Goal: Information Seeking & Learning: Learn about a topic

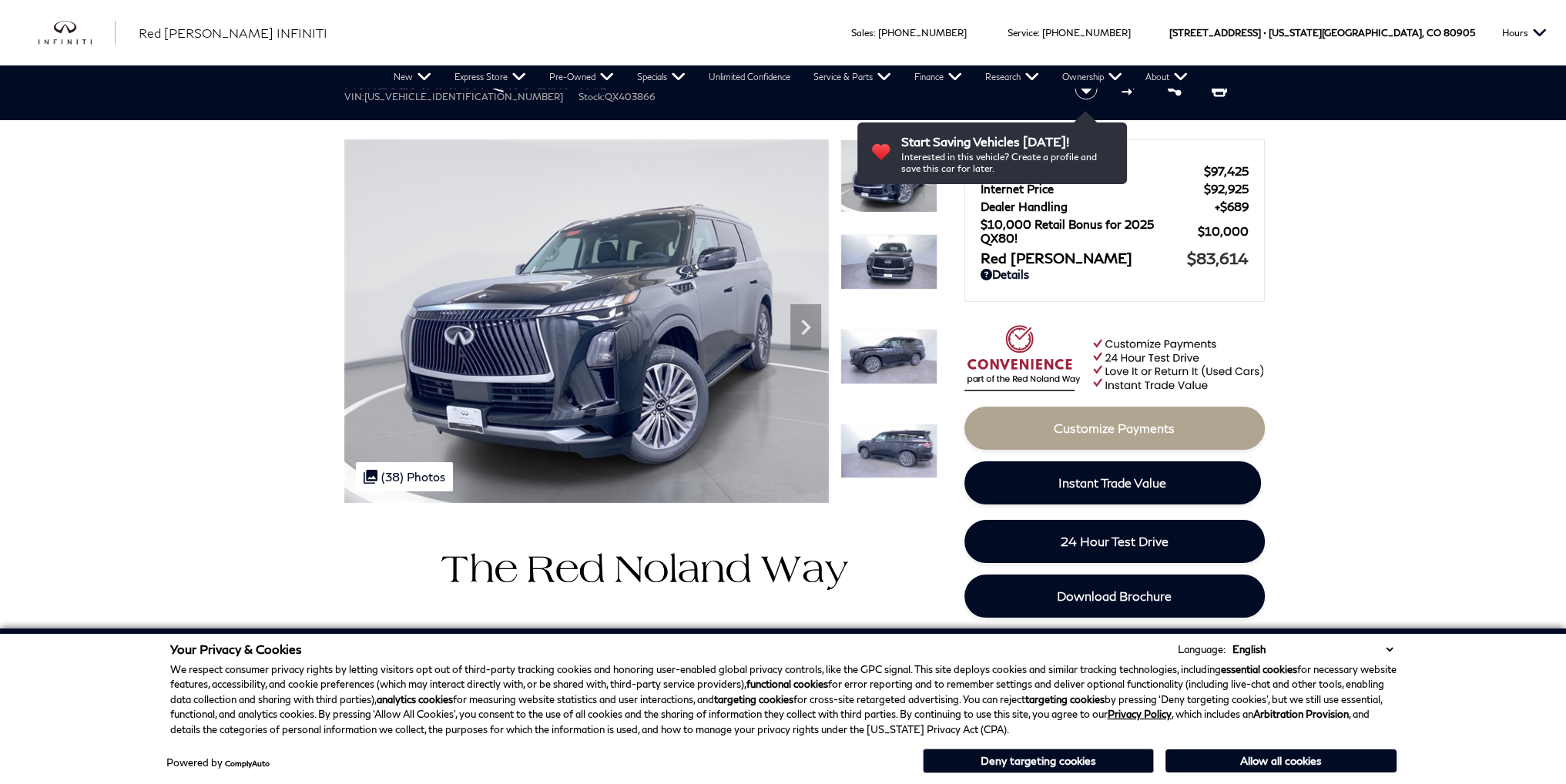
scroll to position [3, 0]
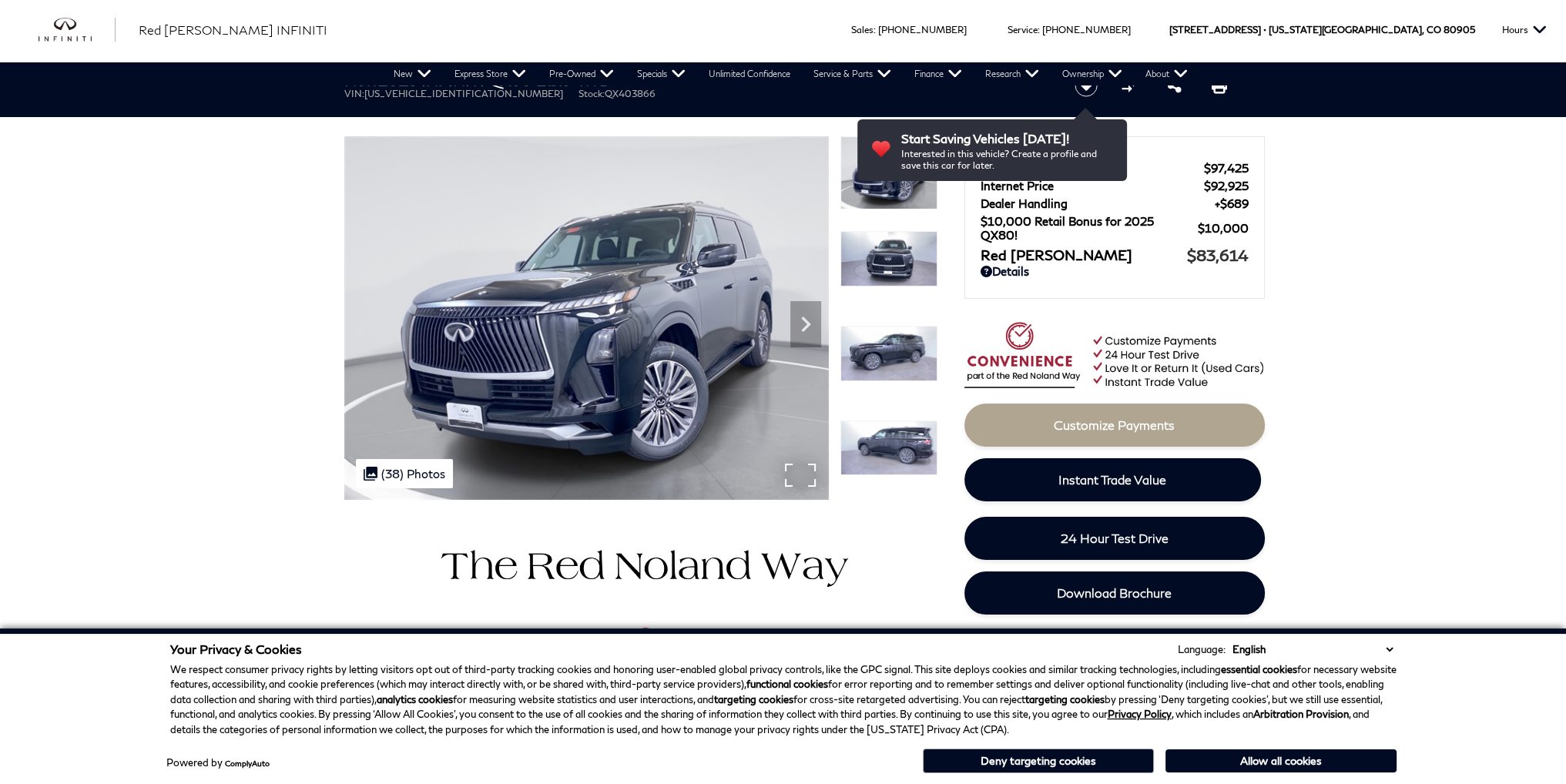
click at [410, 472] on div ".cls-1, .cls-3 { fill: #c50033; } .cls-1 { clip-rule: evenodd; } .cls-2 { clip-…" at bounding box center [404, 473] width 97 height 29
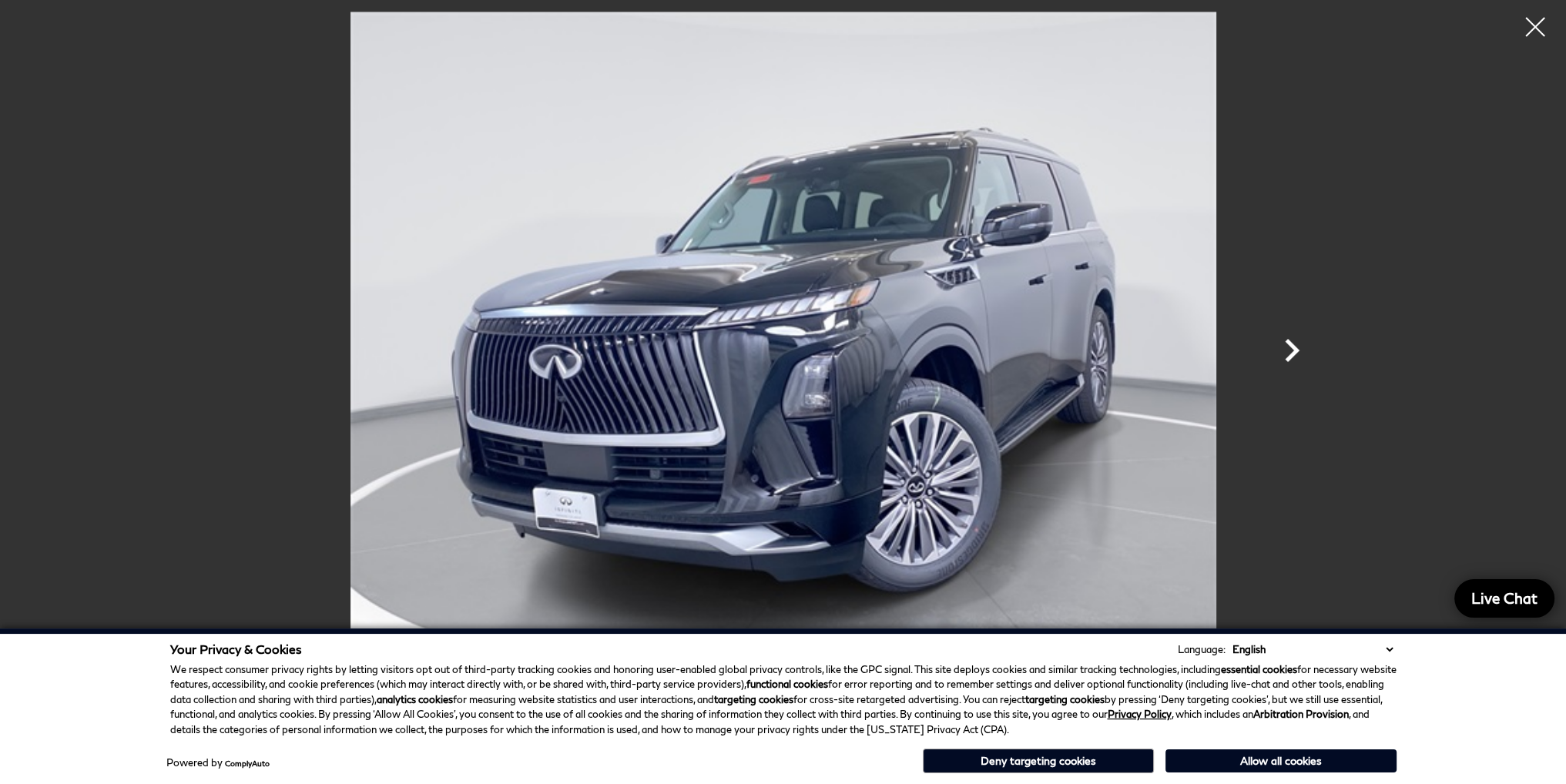
click at [1290, 354] on icon "Next" at bounding box center [1292, 350] width 14 height 23
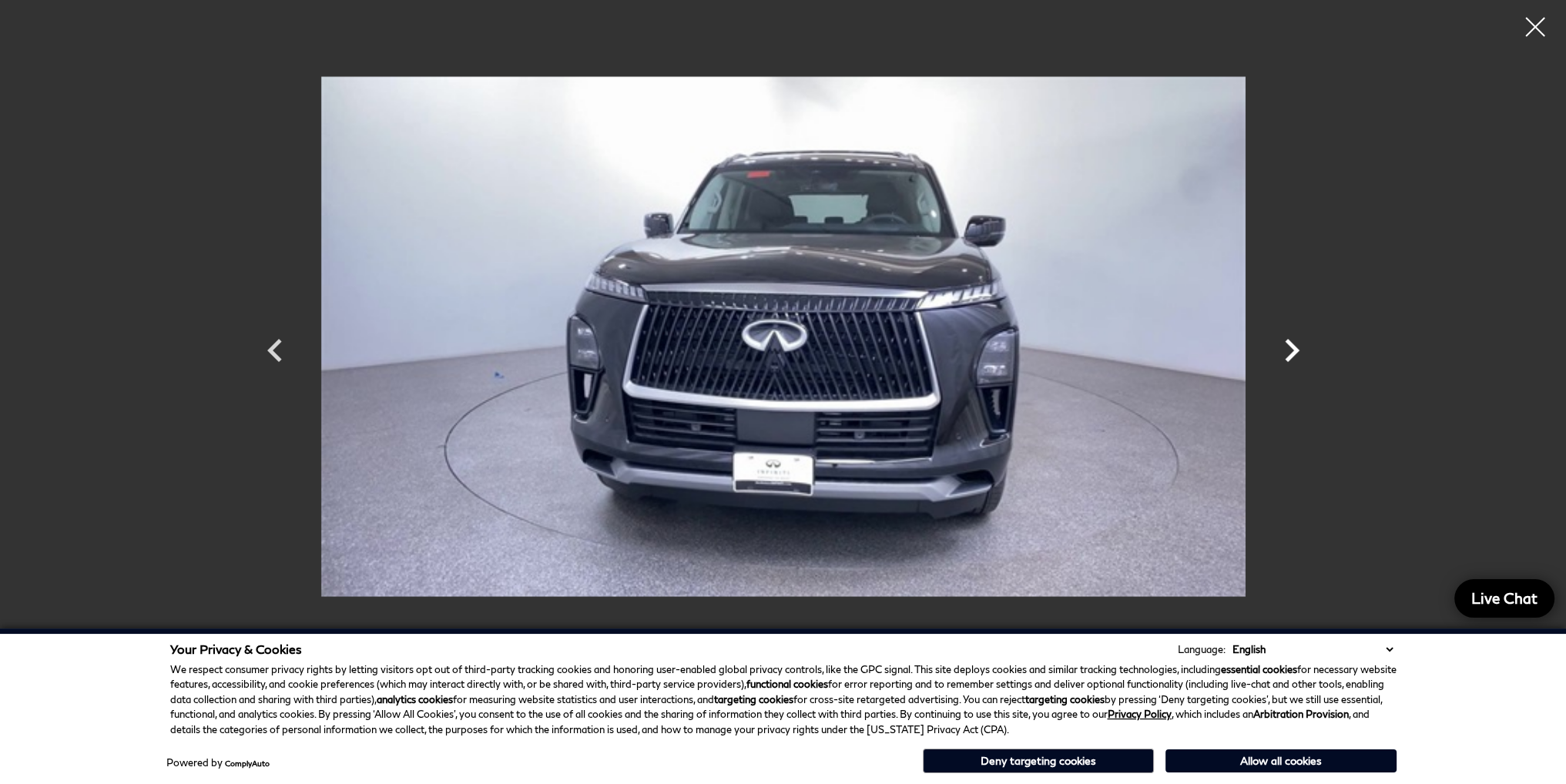
click at [1290, 354] on icon "Next" at bounding box center [1292, 350] width 14 height 23
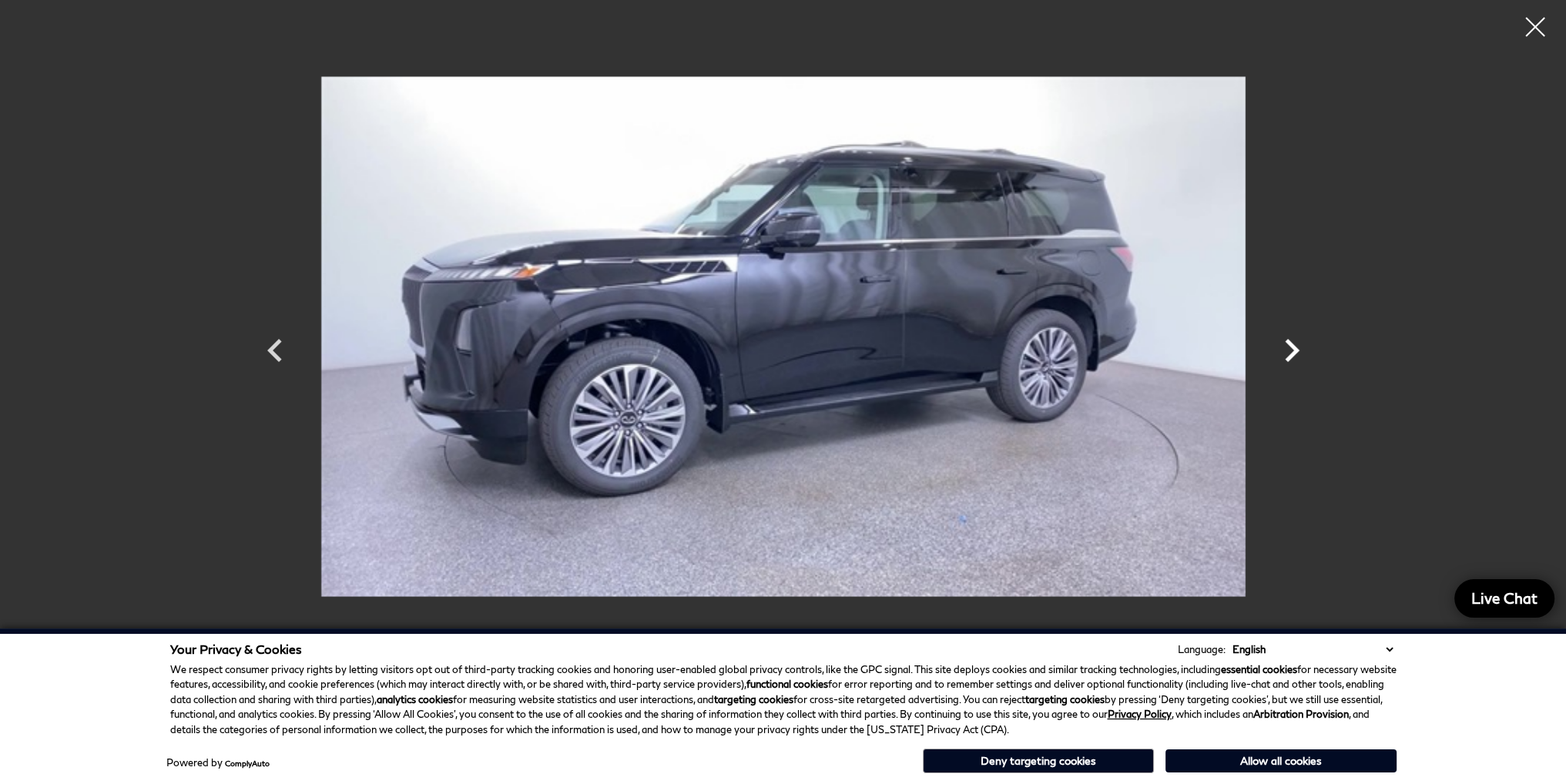
click at [1290, 354] on icon "Next" at bounding box center [1292, 350] width 14 height 23
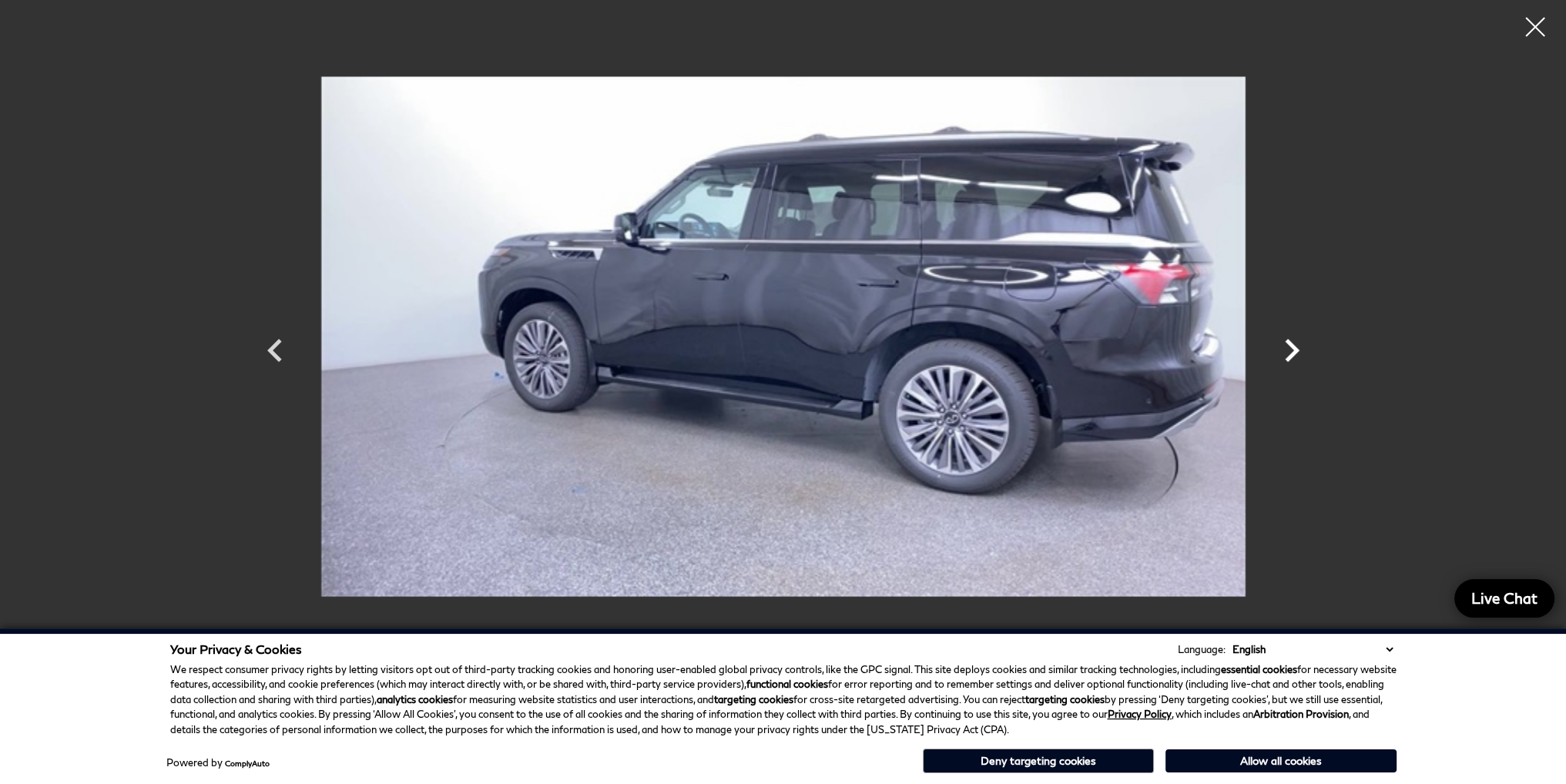
click at [1290, 354] on icon "Next" at bounding box center [1292, 350] width 14 height 23
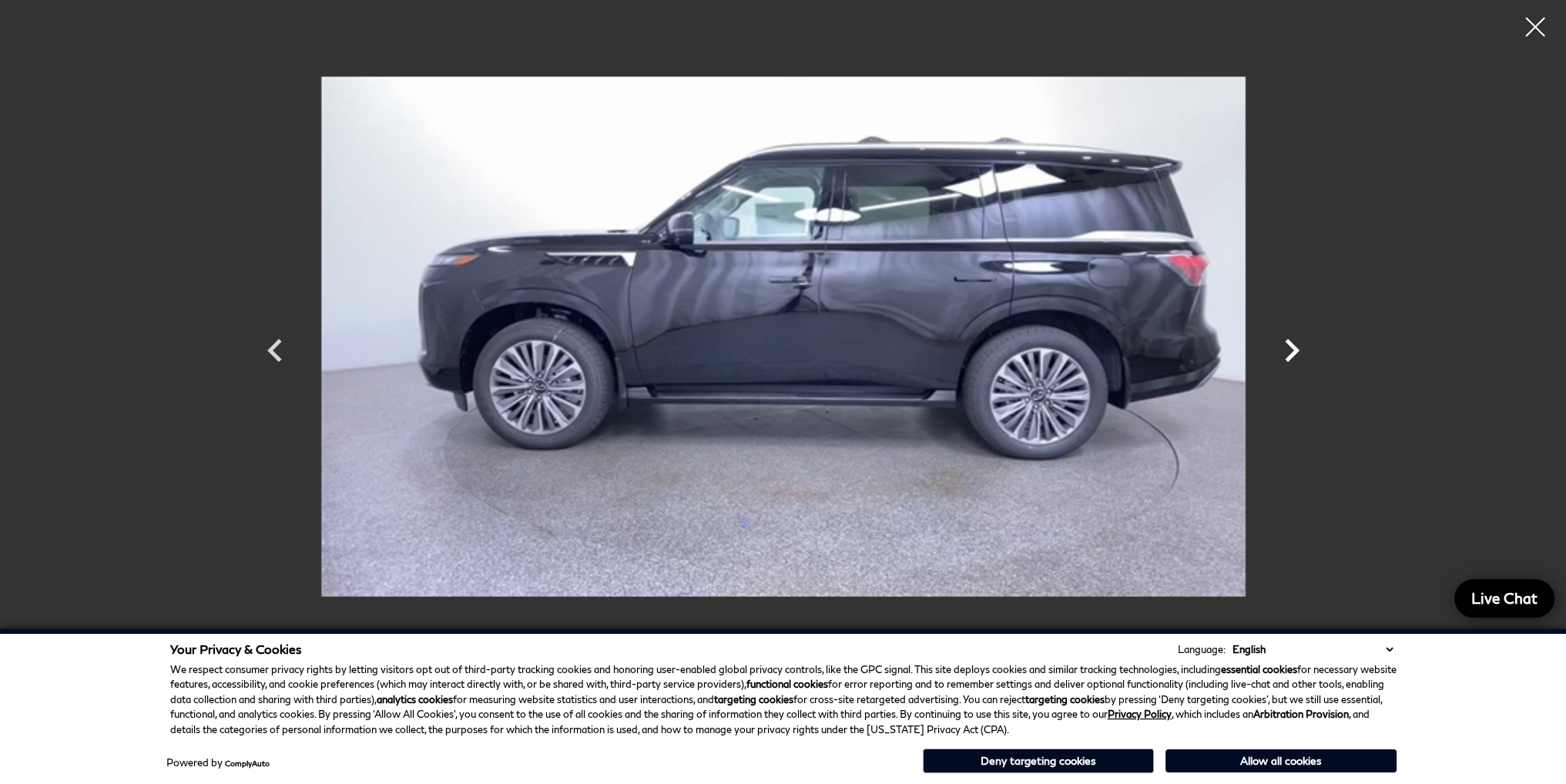
click at [1290, 354] on icon "Next" at bounding box center [1292, 350] width 14 height 23
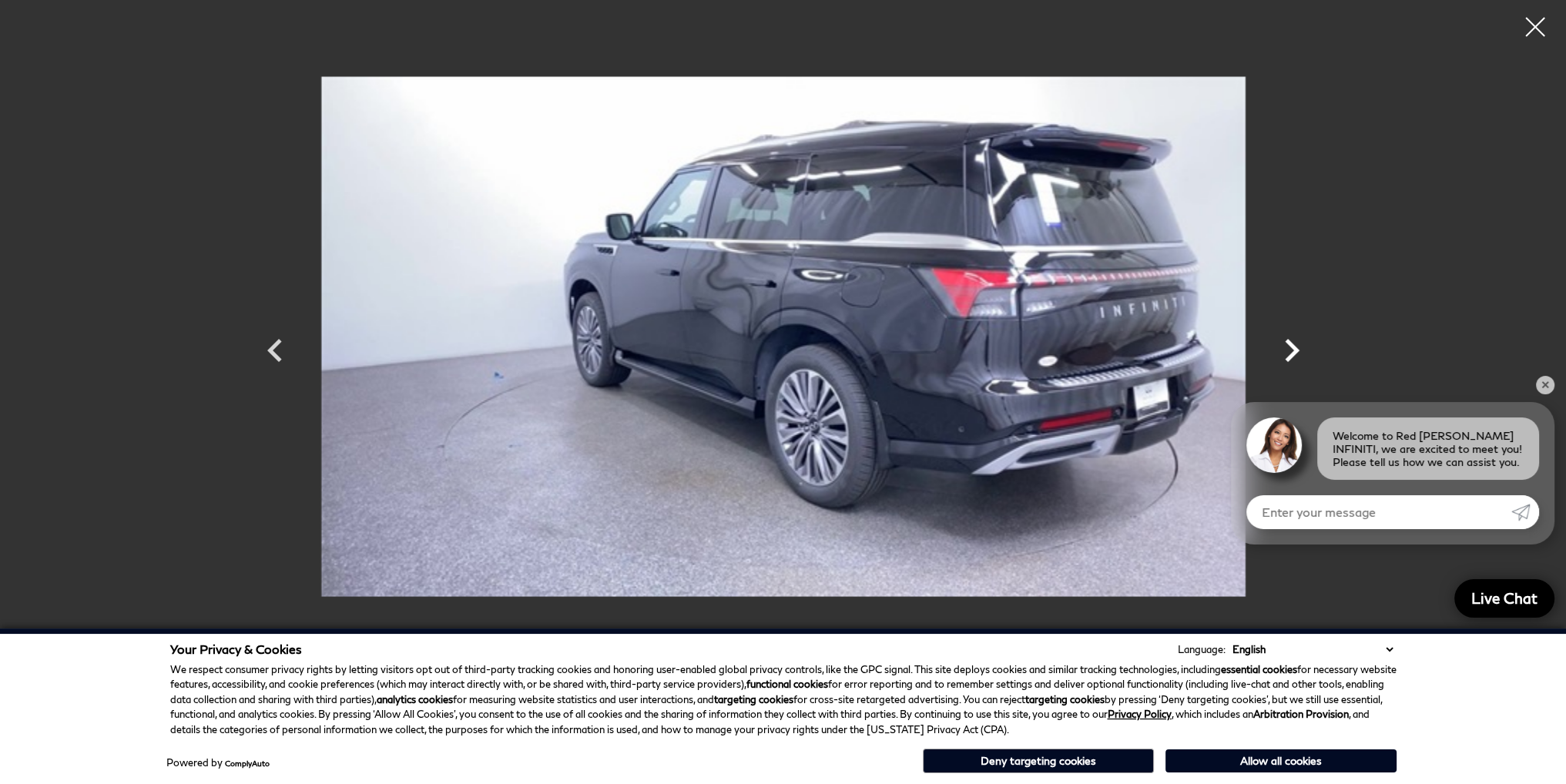
click at [1290, 354] on icon "Next" at bounding box center [1292, 350] width 14 height 23
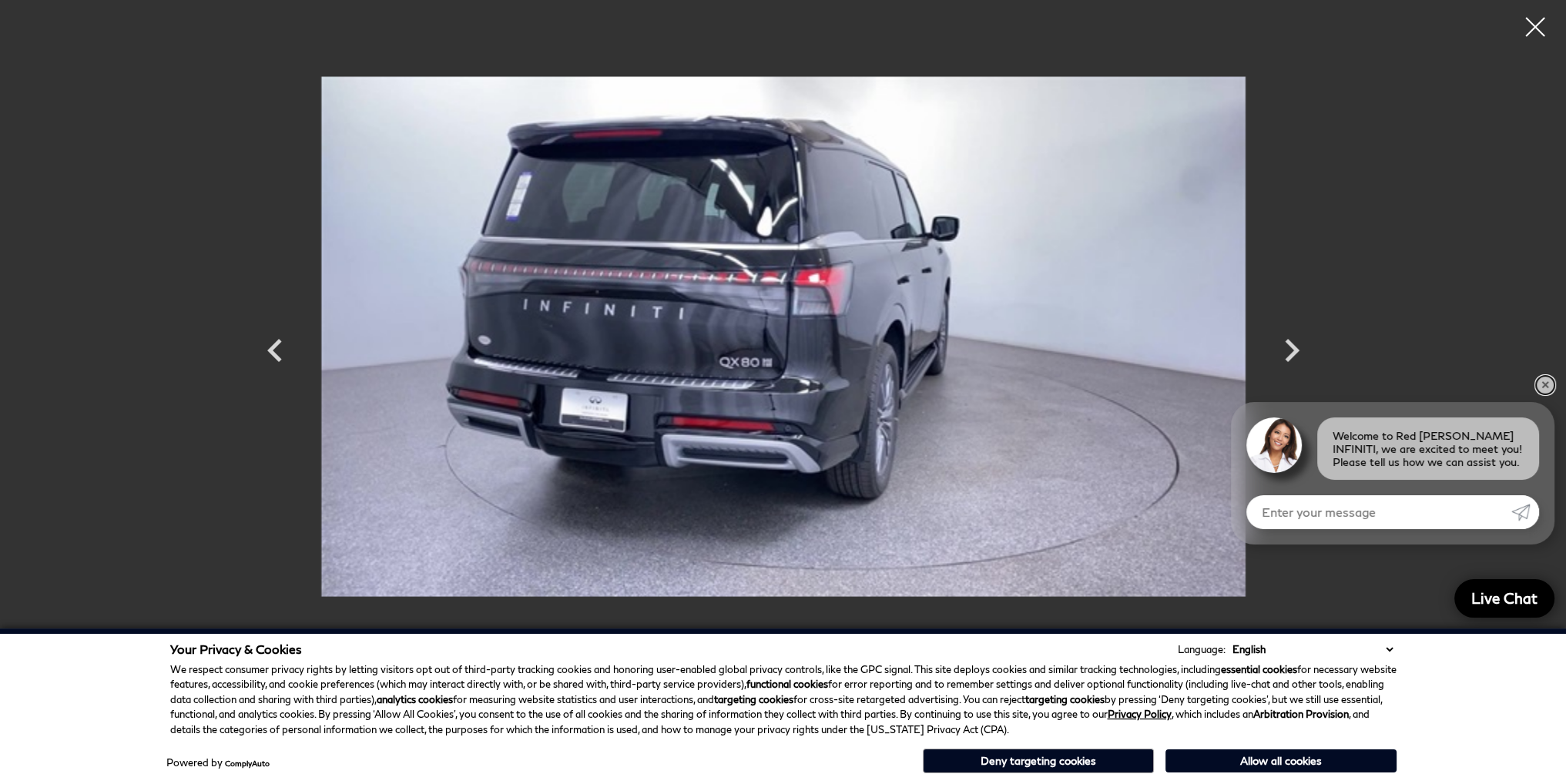
click at [1547, 382] on link "✕" at bounding box center [1546, 385] width 19 height 19
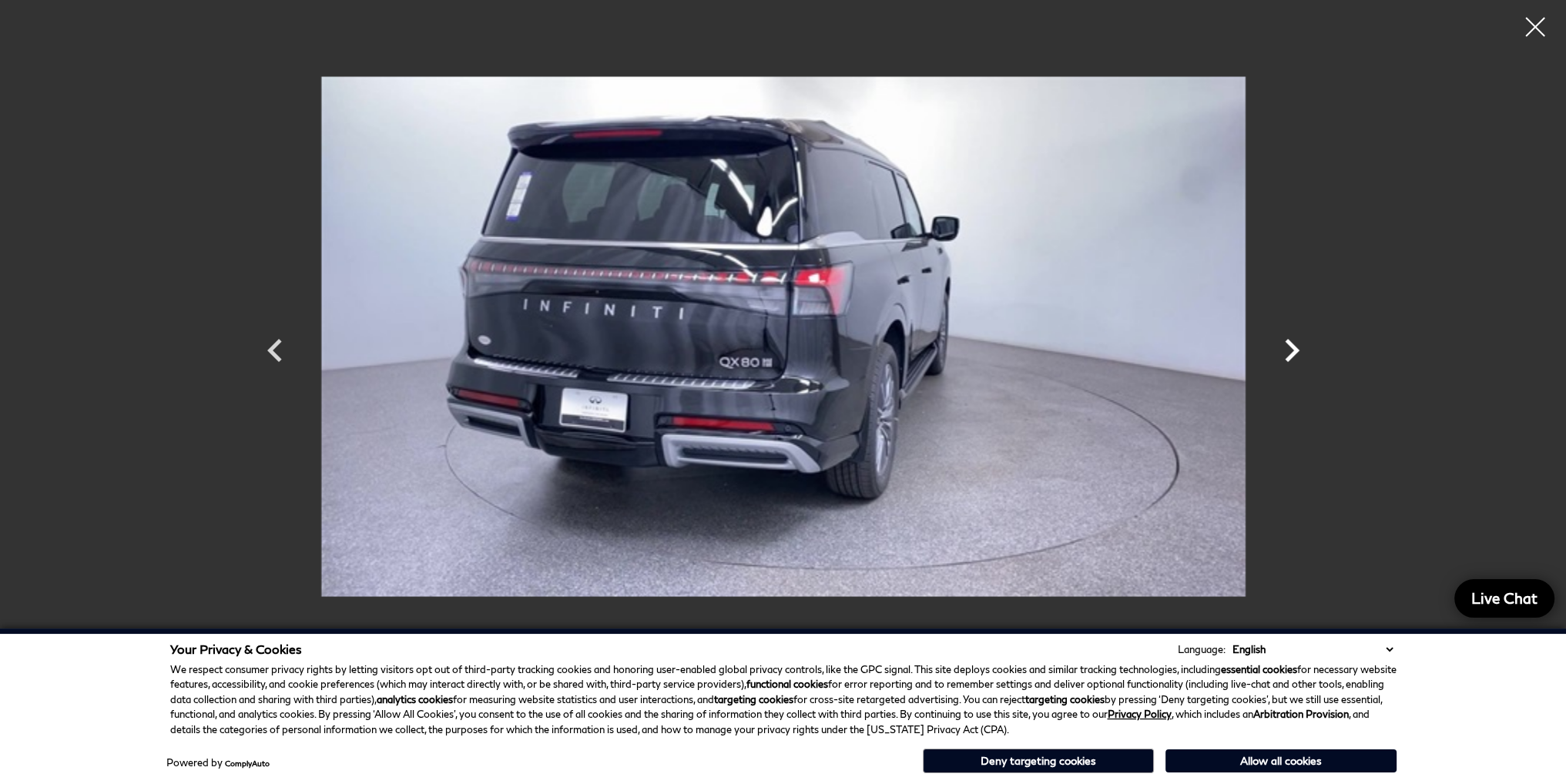
click at [1291, 348] on icon "Next" at bounding box center [1292, 350] width 46 height 46
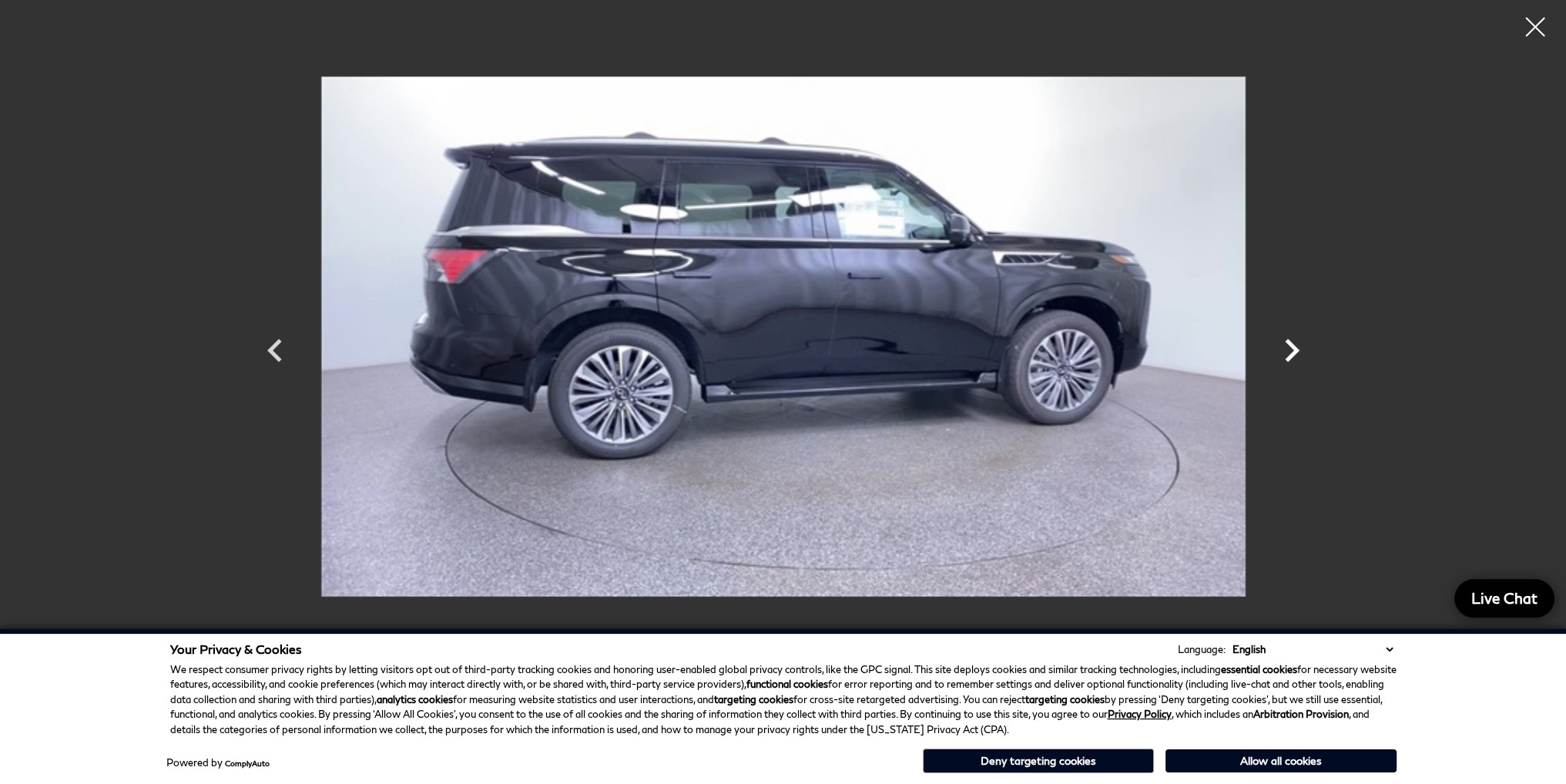
click at [1291, 348] on icon "Next" at bounding box center [1292, 350] width 46 height 46
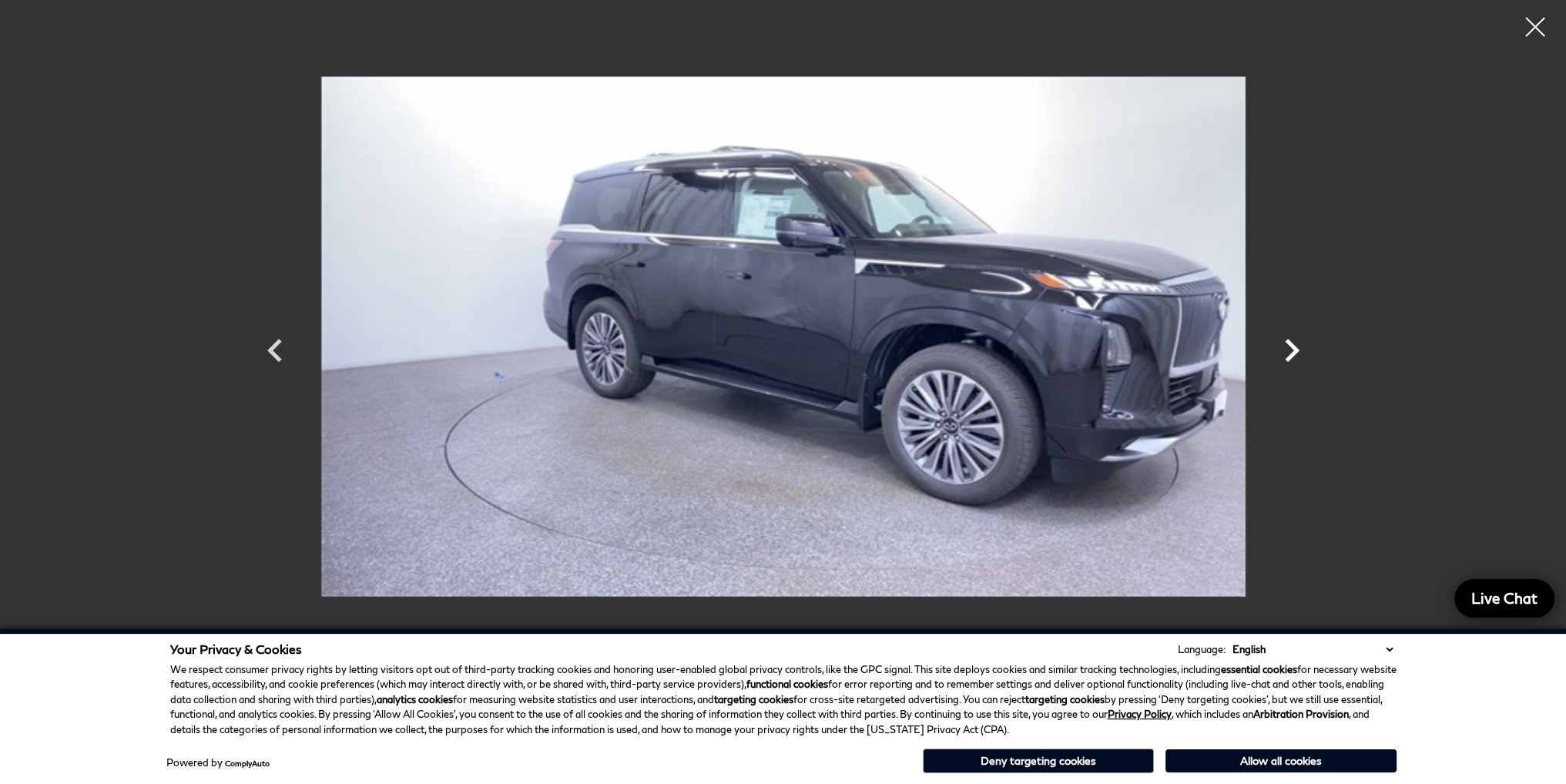
click at [1291, 348] on icon "Next" at bounding box center [1292, 350] width 46 height 46
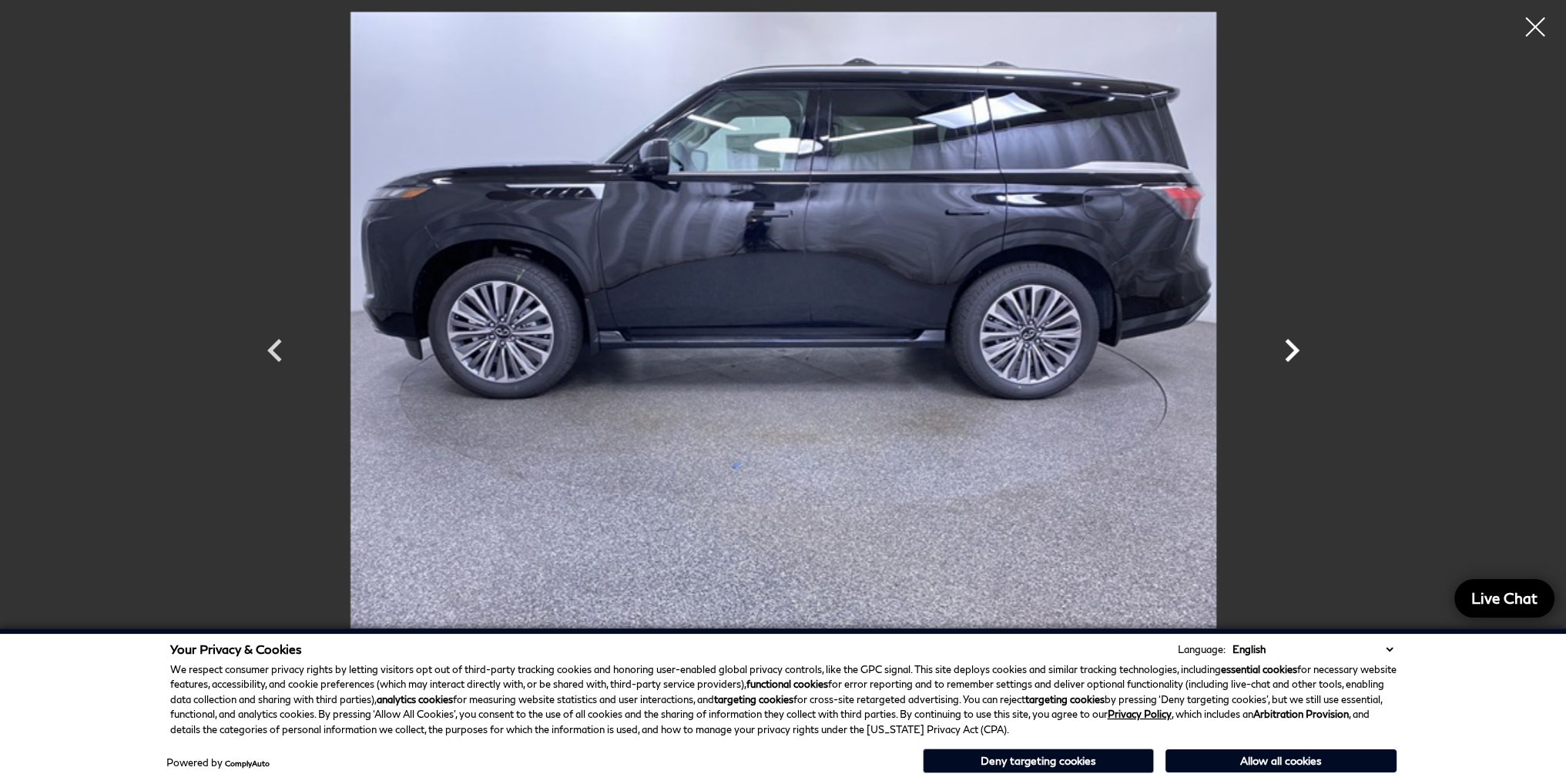
click at [1291, 348] on icon "Next" at bounding box center [1292, 350] width 46 height 46
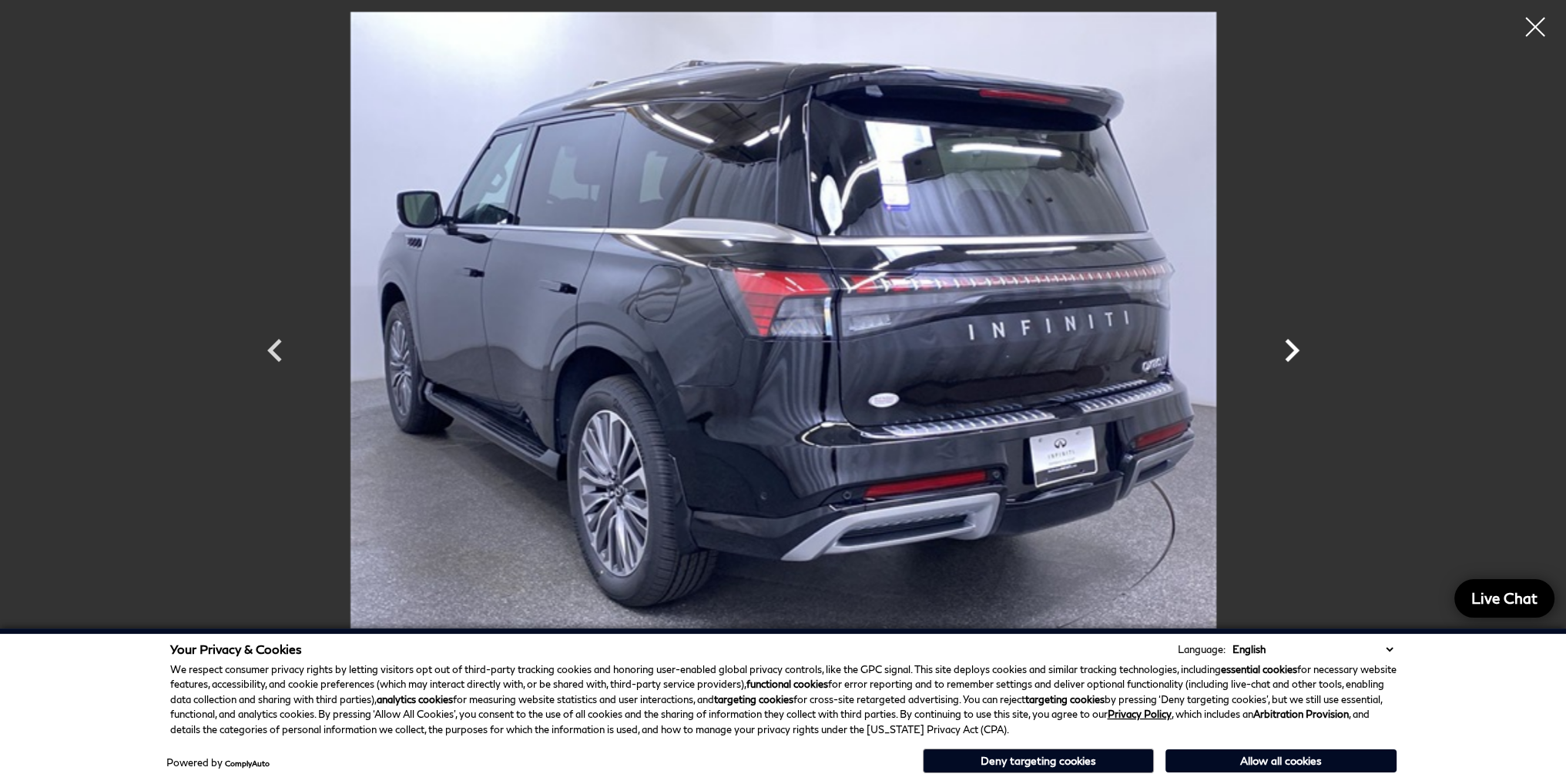
click at [1291, 348] on icon "Next" at bounding box center [1292, 350] width 46 height 46
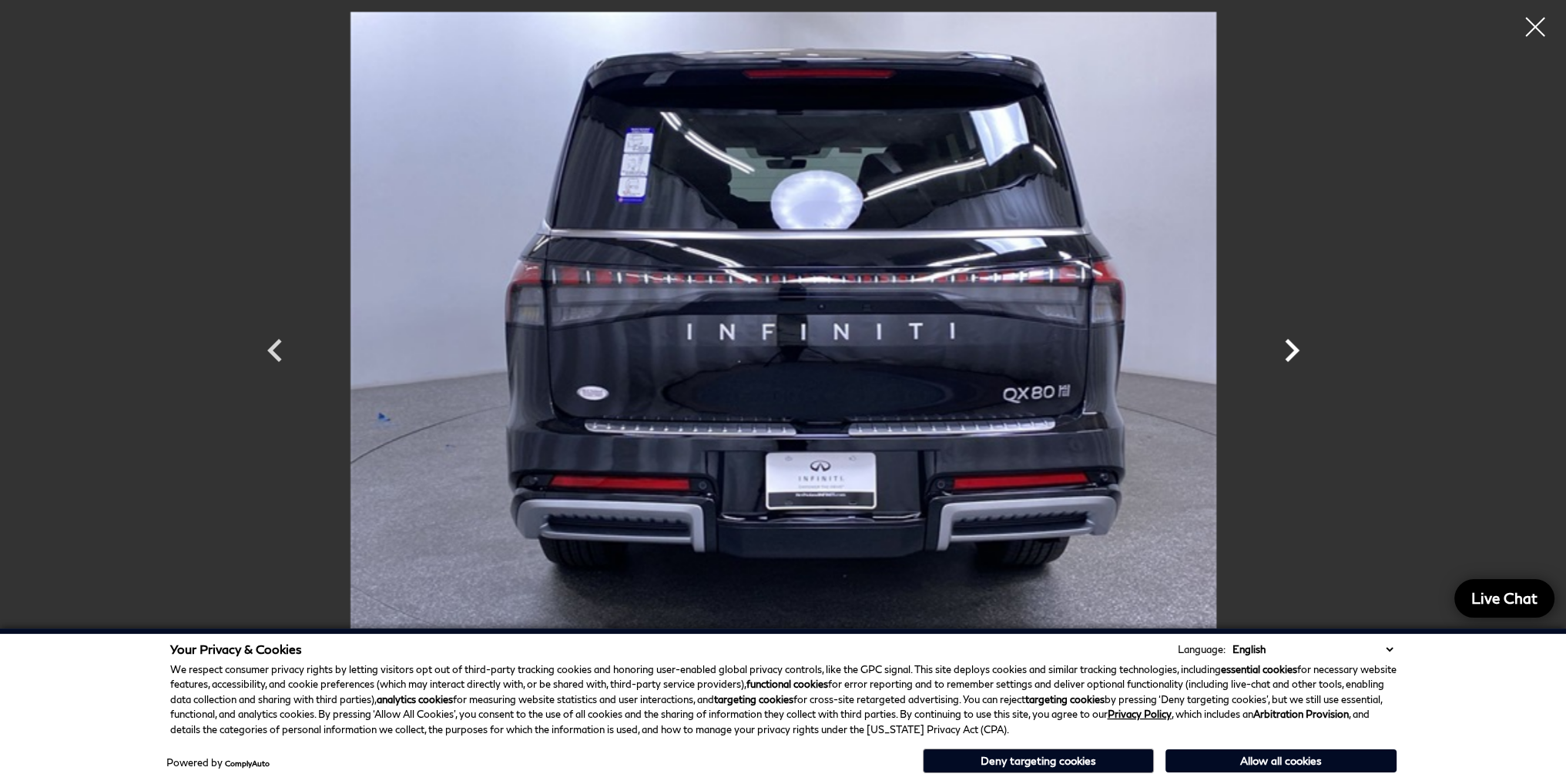
click at [1291, 348] on icon "Next" at bounding box center [1292, 350] width 46 height 46
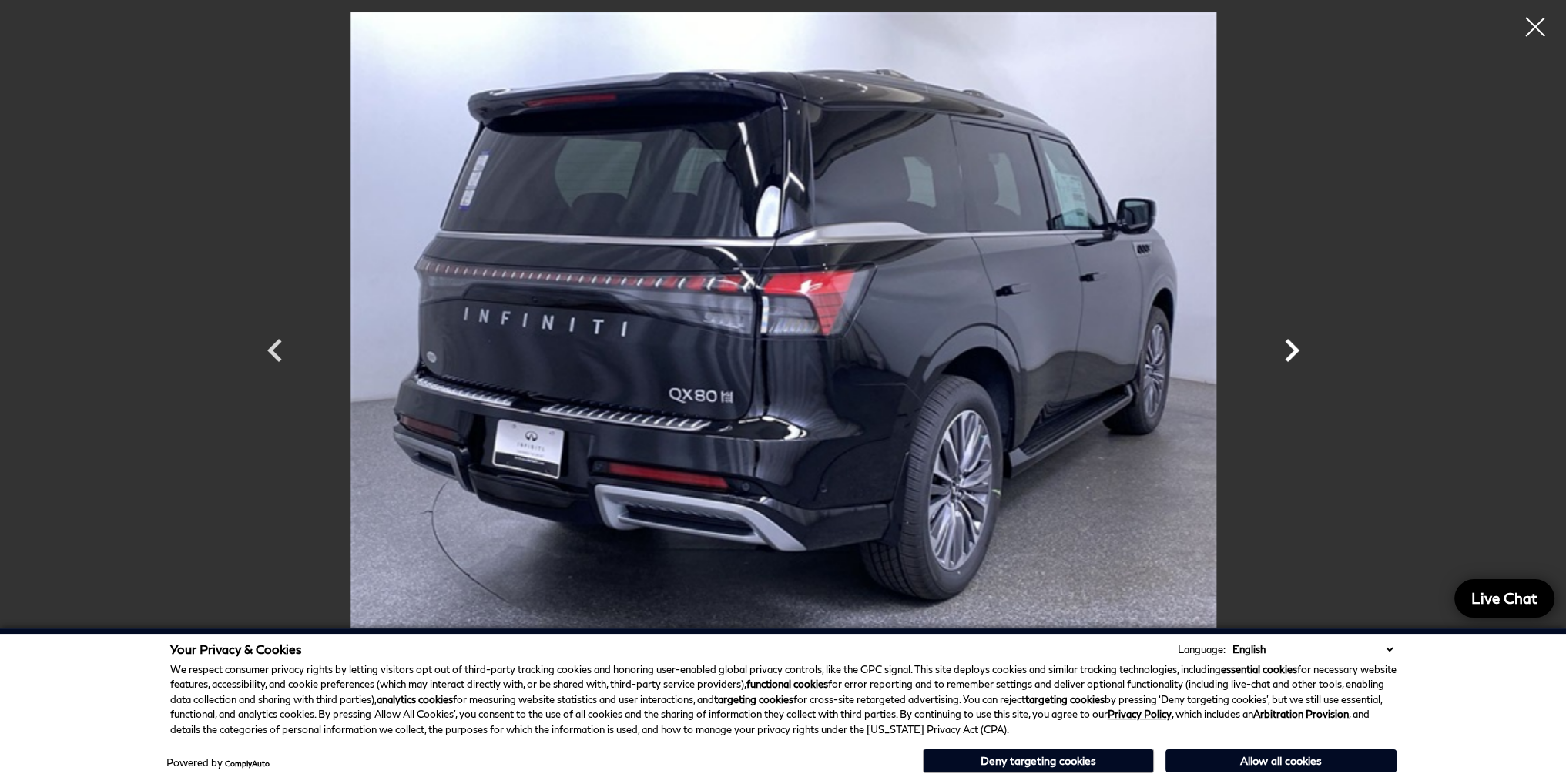
click at [1291, 348] on icon "Next" at bounding box center [1292, 350] width 46 height 46
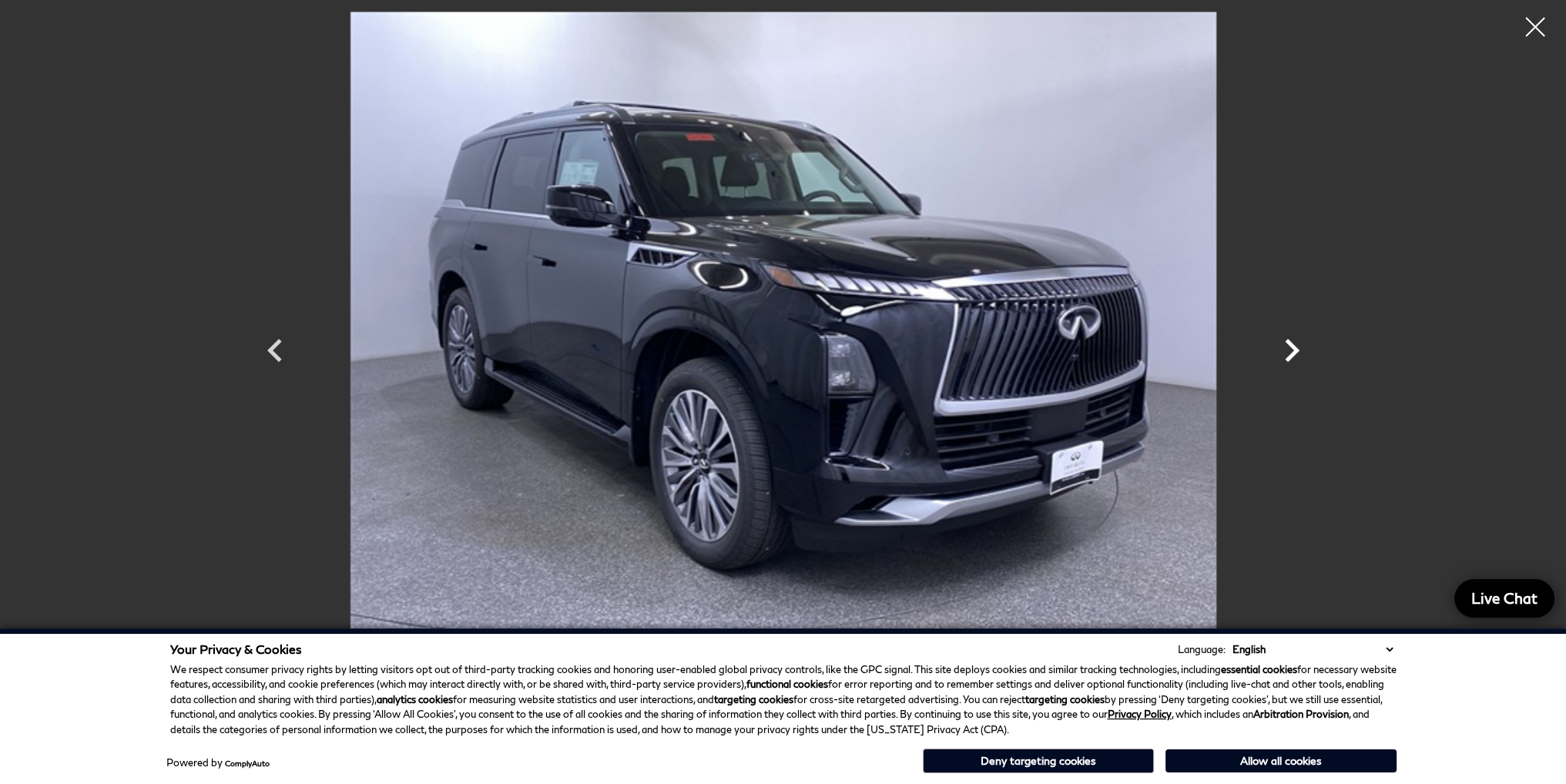
click at [1291, 348] on icon "Next" at bounding box center [1292, 350] width 46 height 46
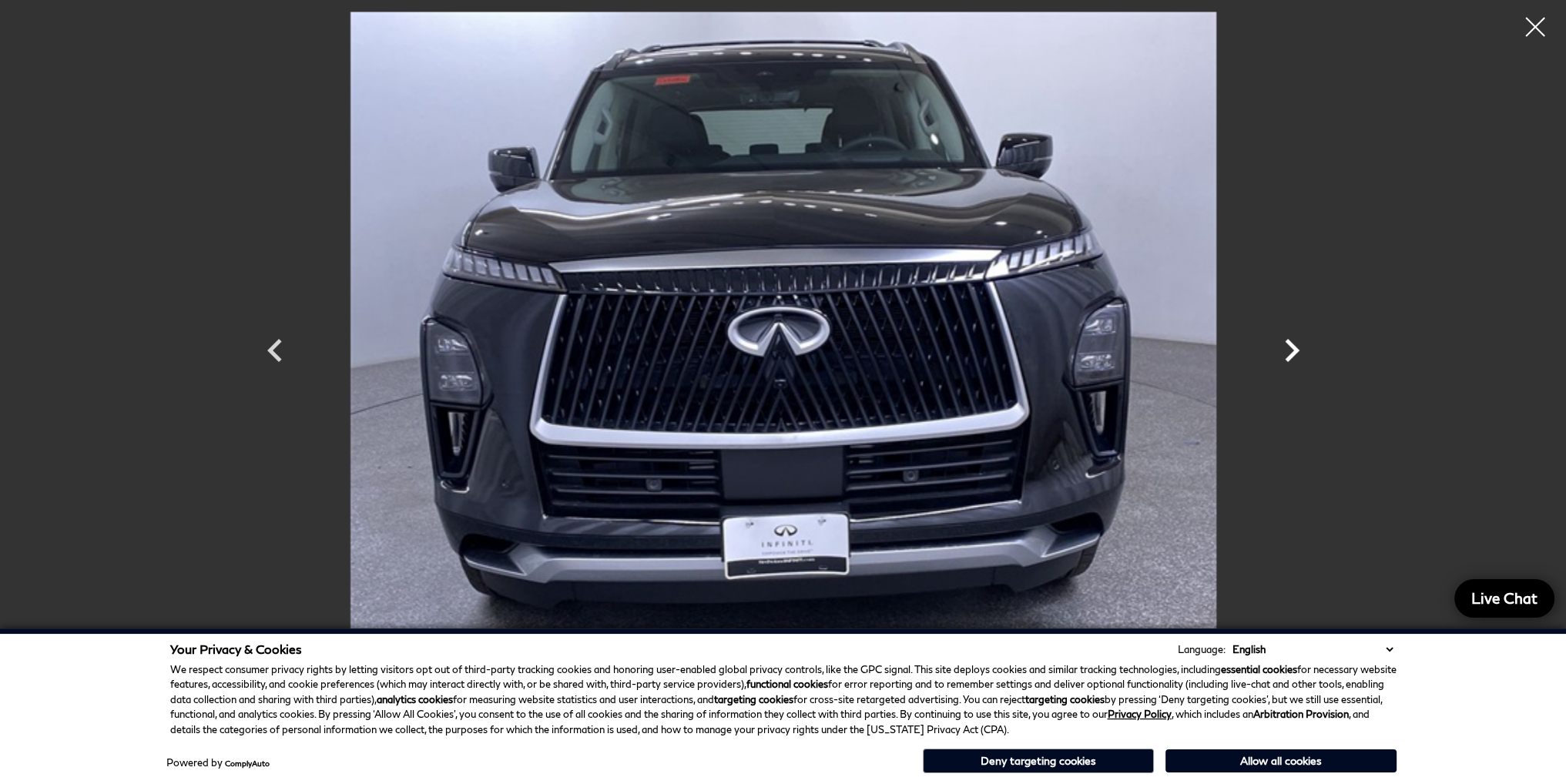
click at [1291, 348] on icon "Next" at bounding box center [1292, 350] width 46 height 46
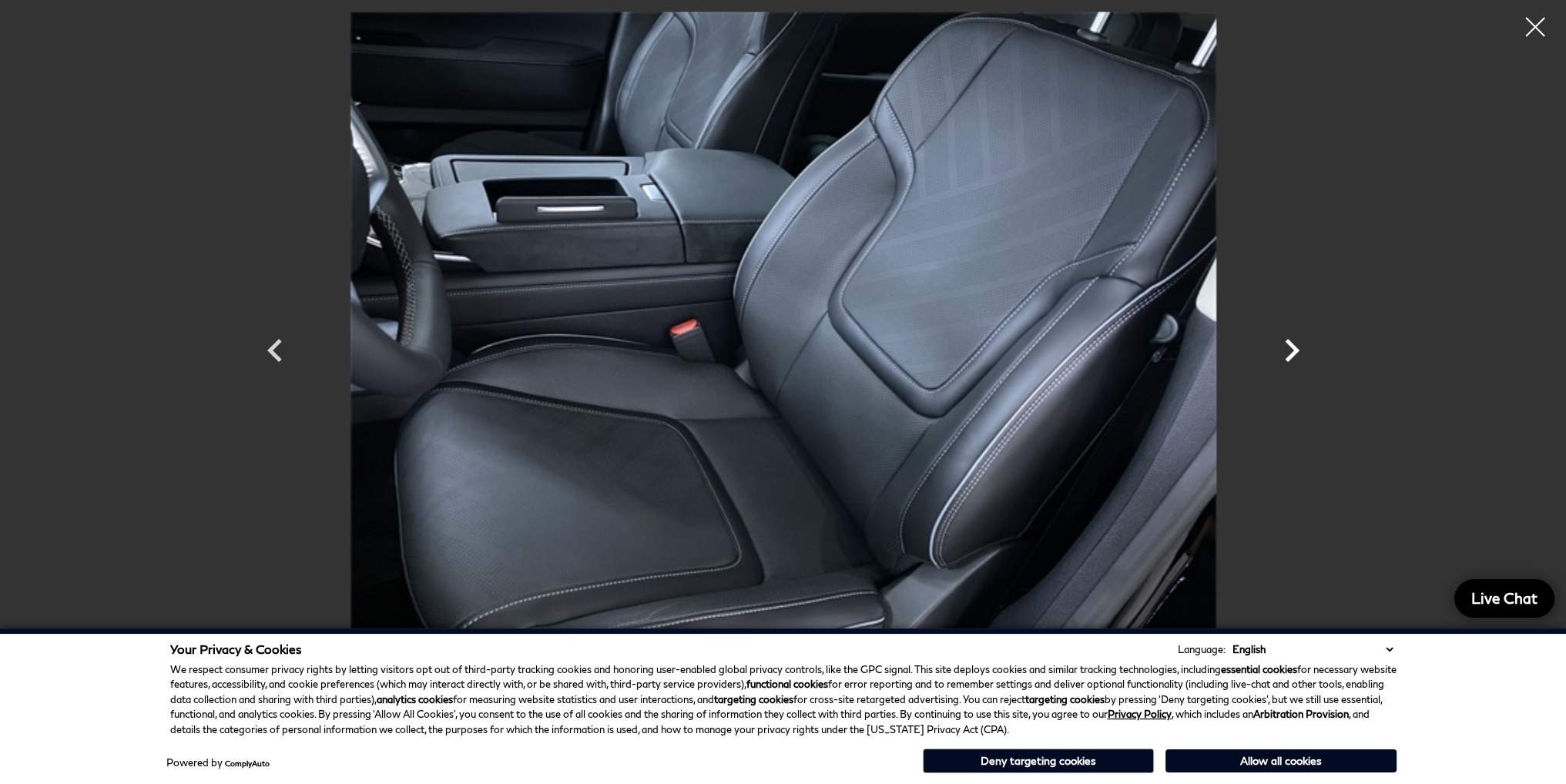
click at [1291, 348] on icon "Next" at bounding box center [1292, 350] width 46 height 46
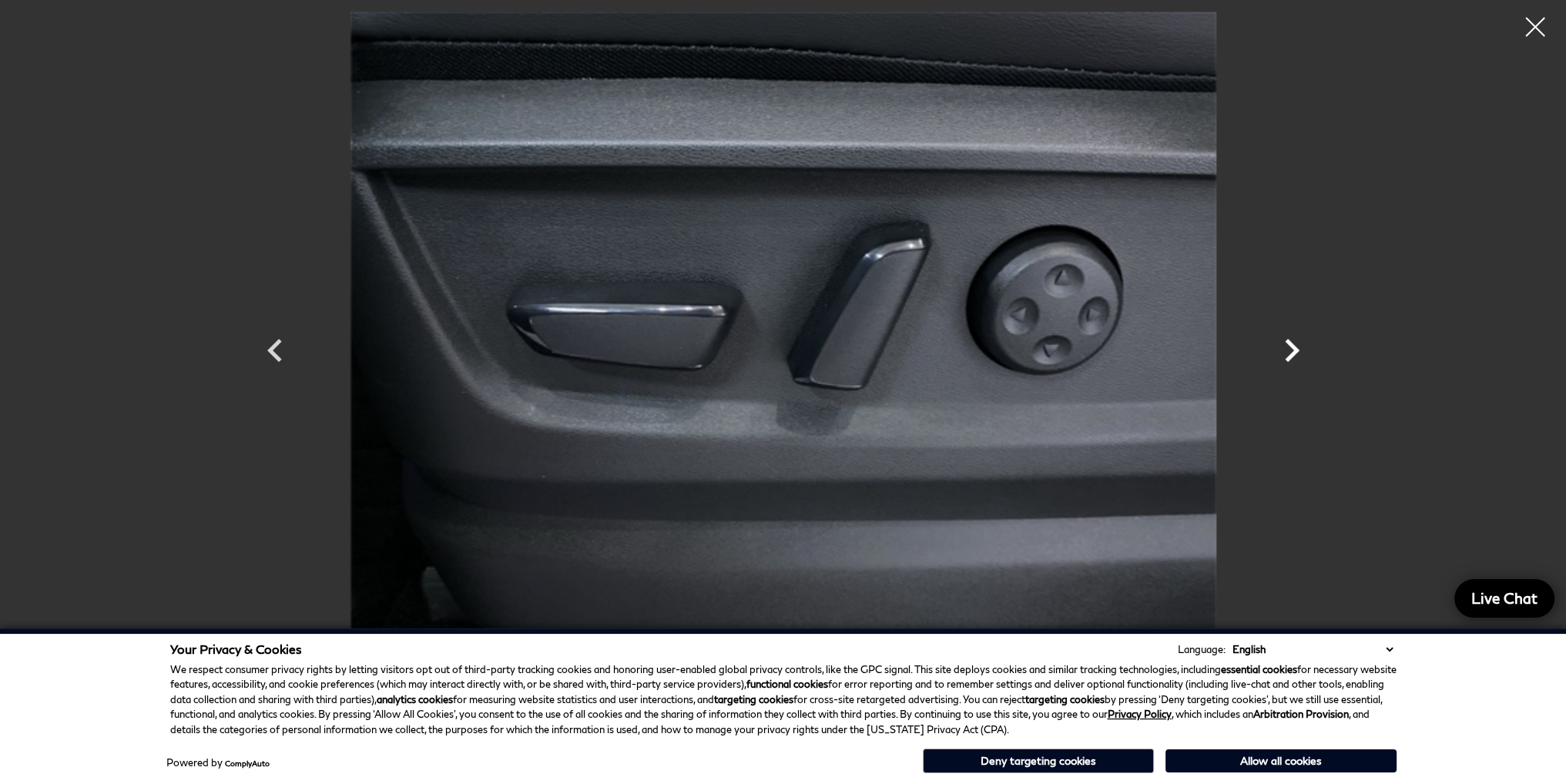
click at [1291, 348] on icon "Next" at bounding box center [1292, 350] width 46 height 46
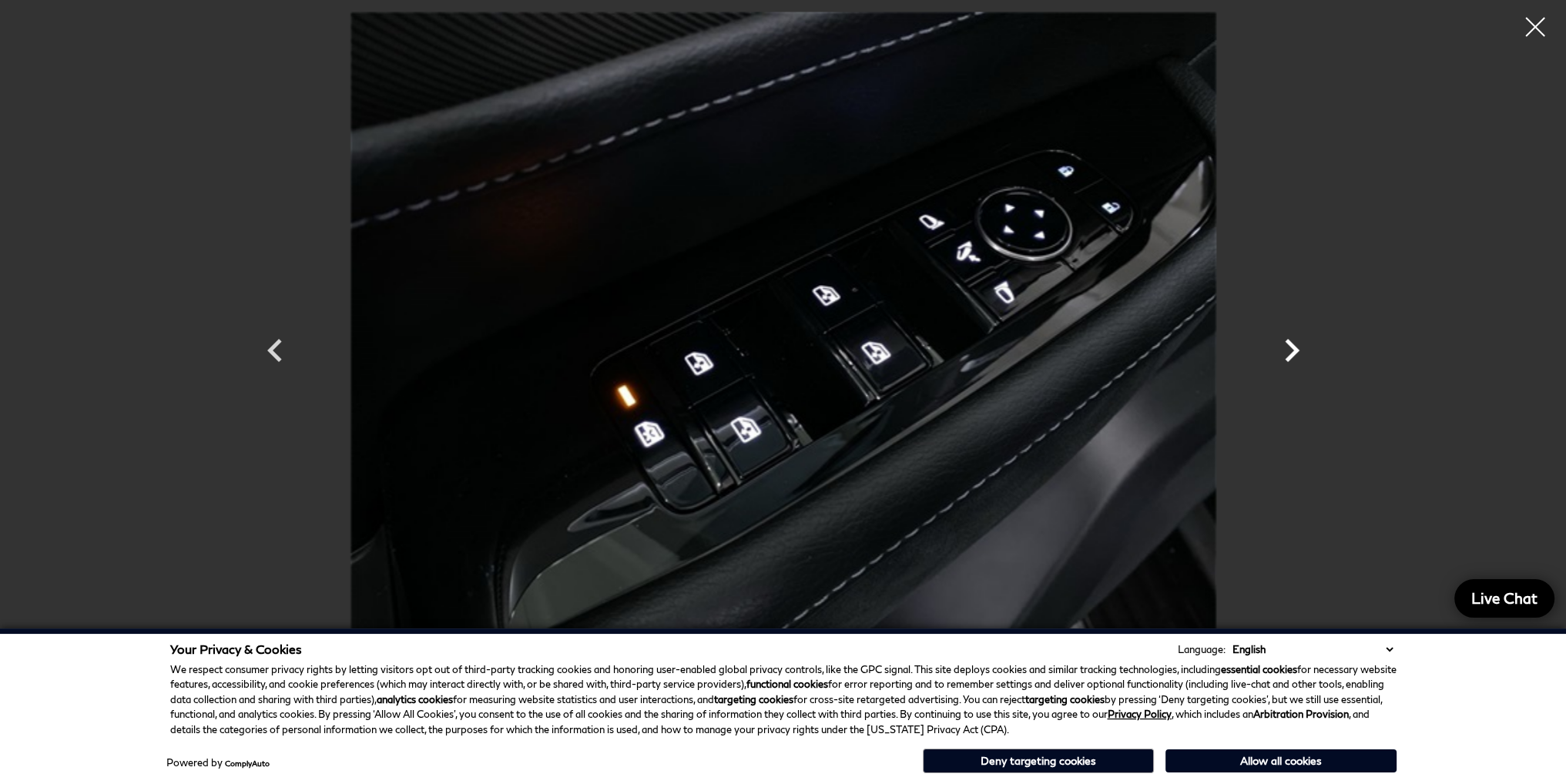
click at [1291, 348] on icon "Next" at bounding box center [1292, 350] width 46 height 46
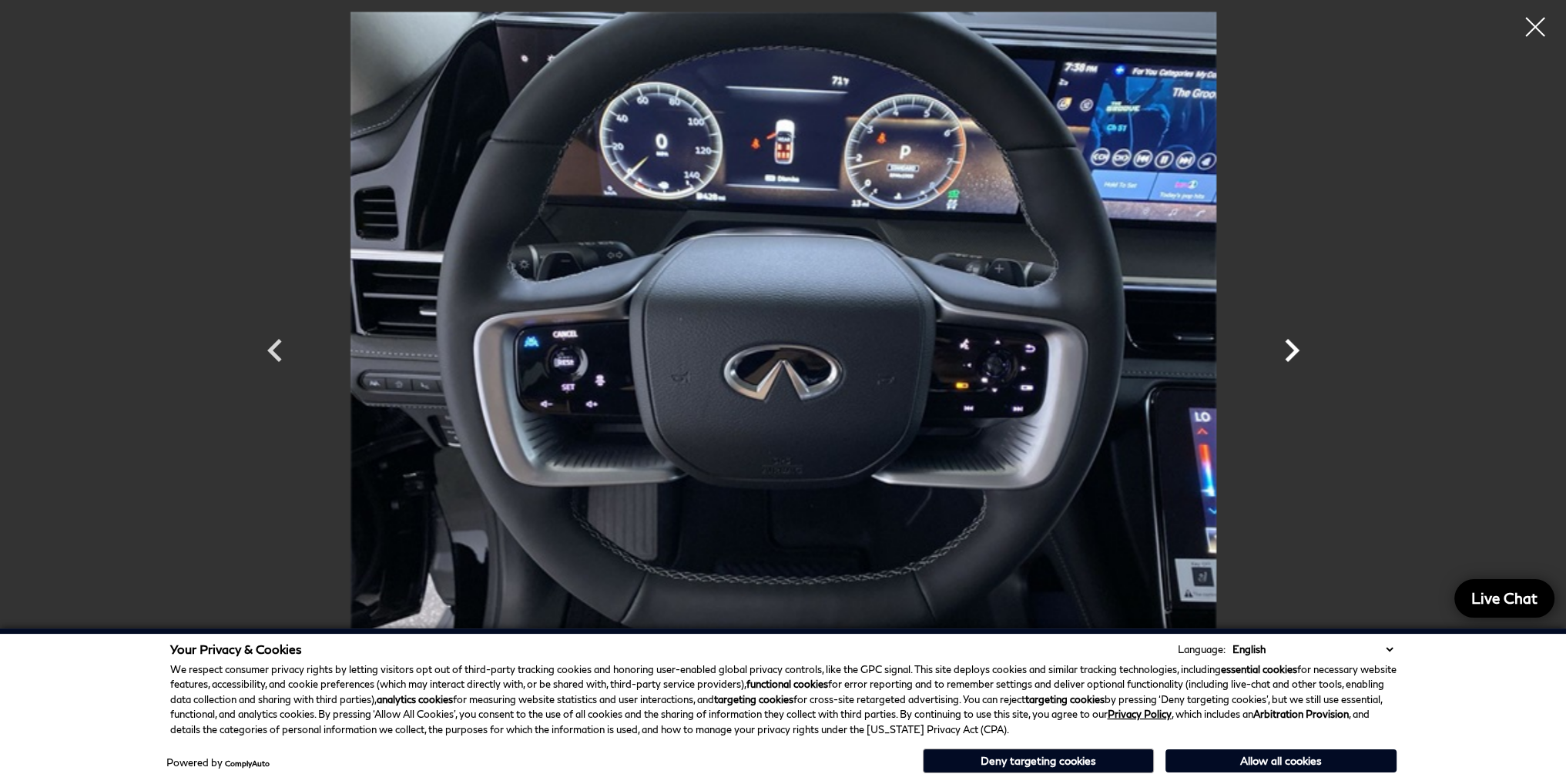
click at [1291, 348] on icon "Next" at bounding box center [1292, 350] width 46 height 46
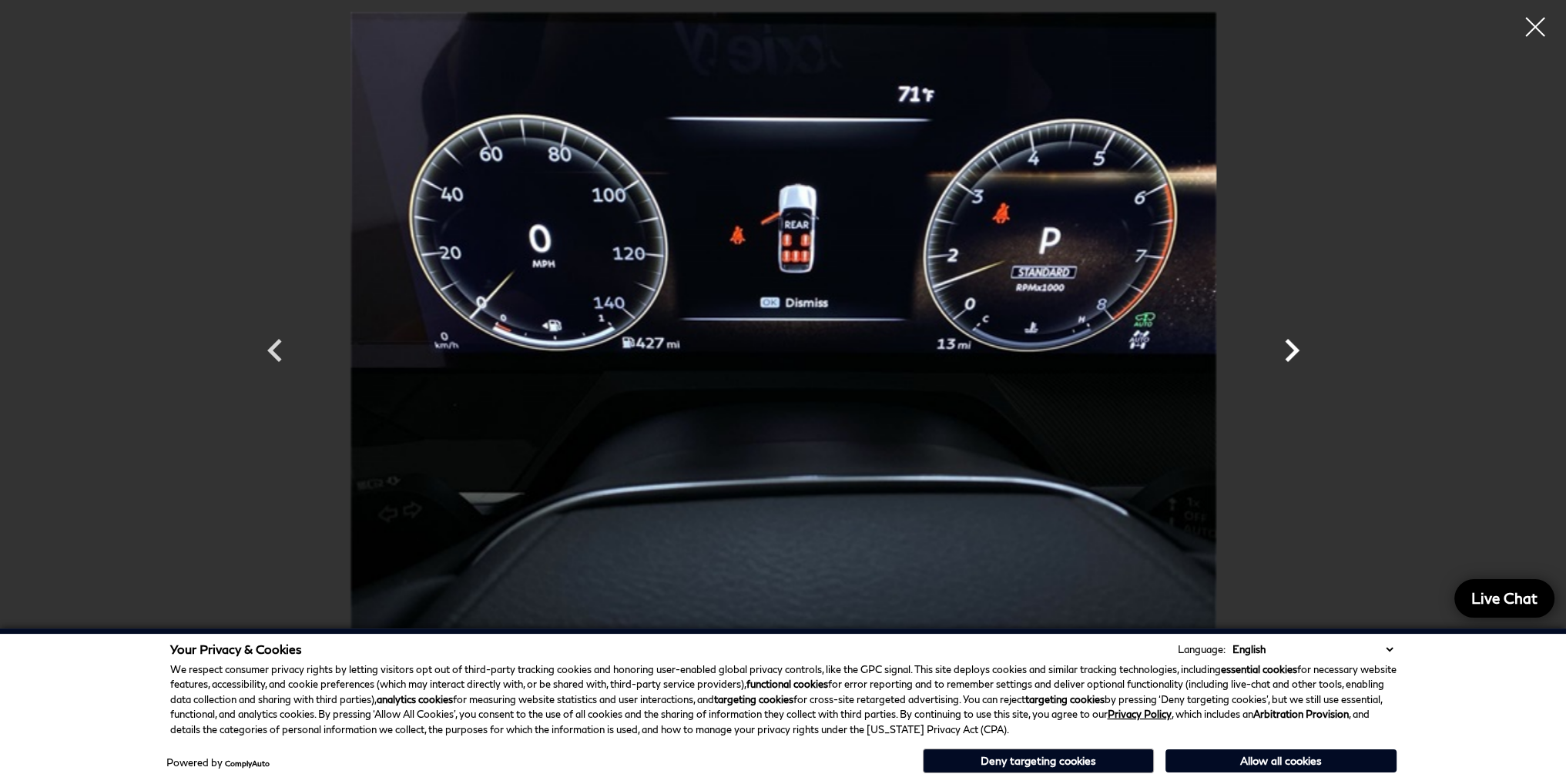
click at [1291, 348] on icon "Next" at bounding box center [1292, 350] width 46 height 46
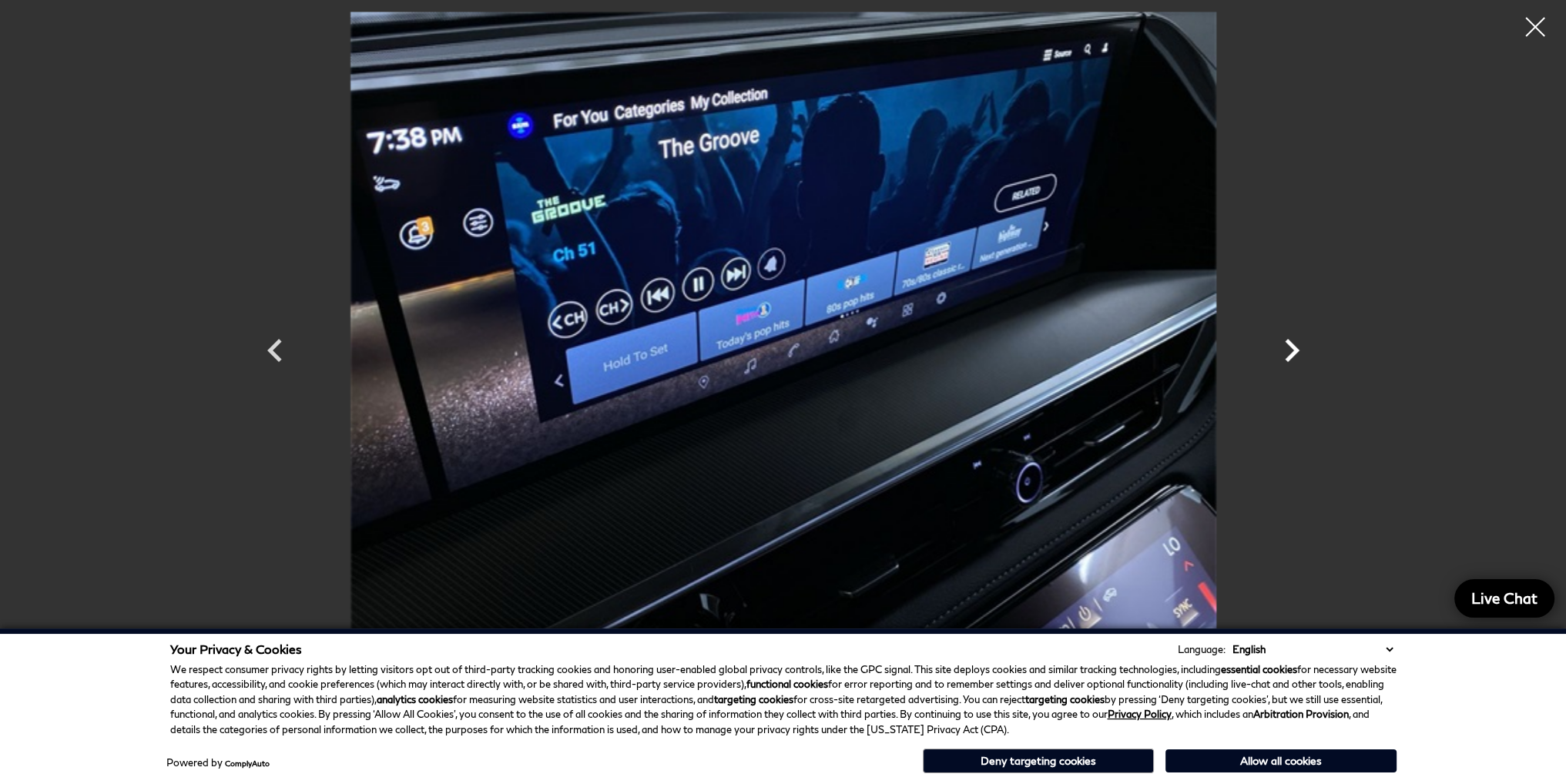
click at [1291, 348] on icon "Next" at bounding box center [1292, 350] width 46 height 46
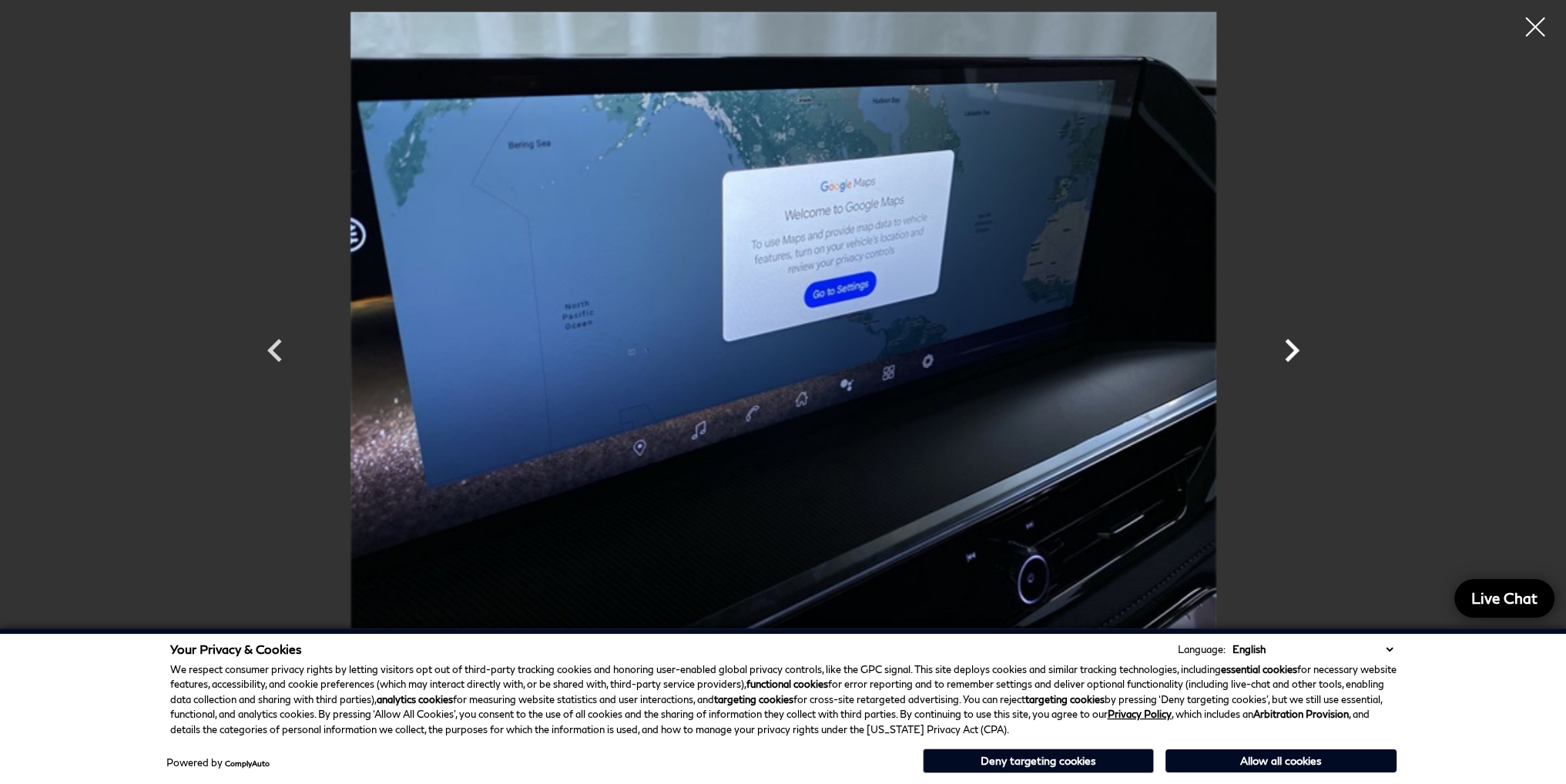
click at [1291, 348] on icon "Next" at bounding box center [1292, 350] width 46 height 46
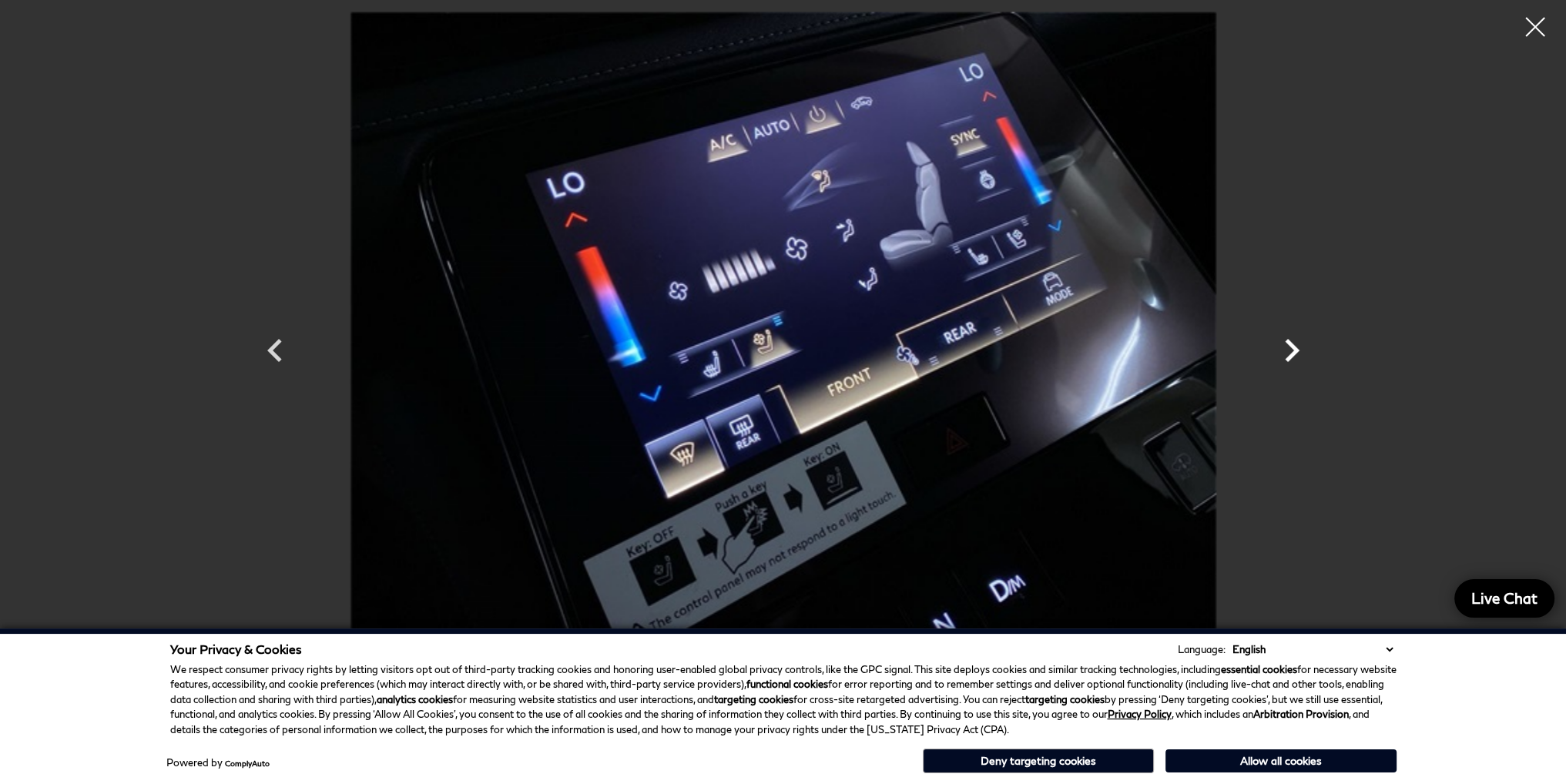
click at [1291, 348] on icon "Next" at bounding box center [1292, 350] width 46 height 46
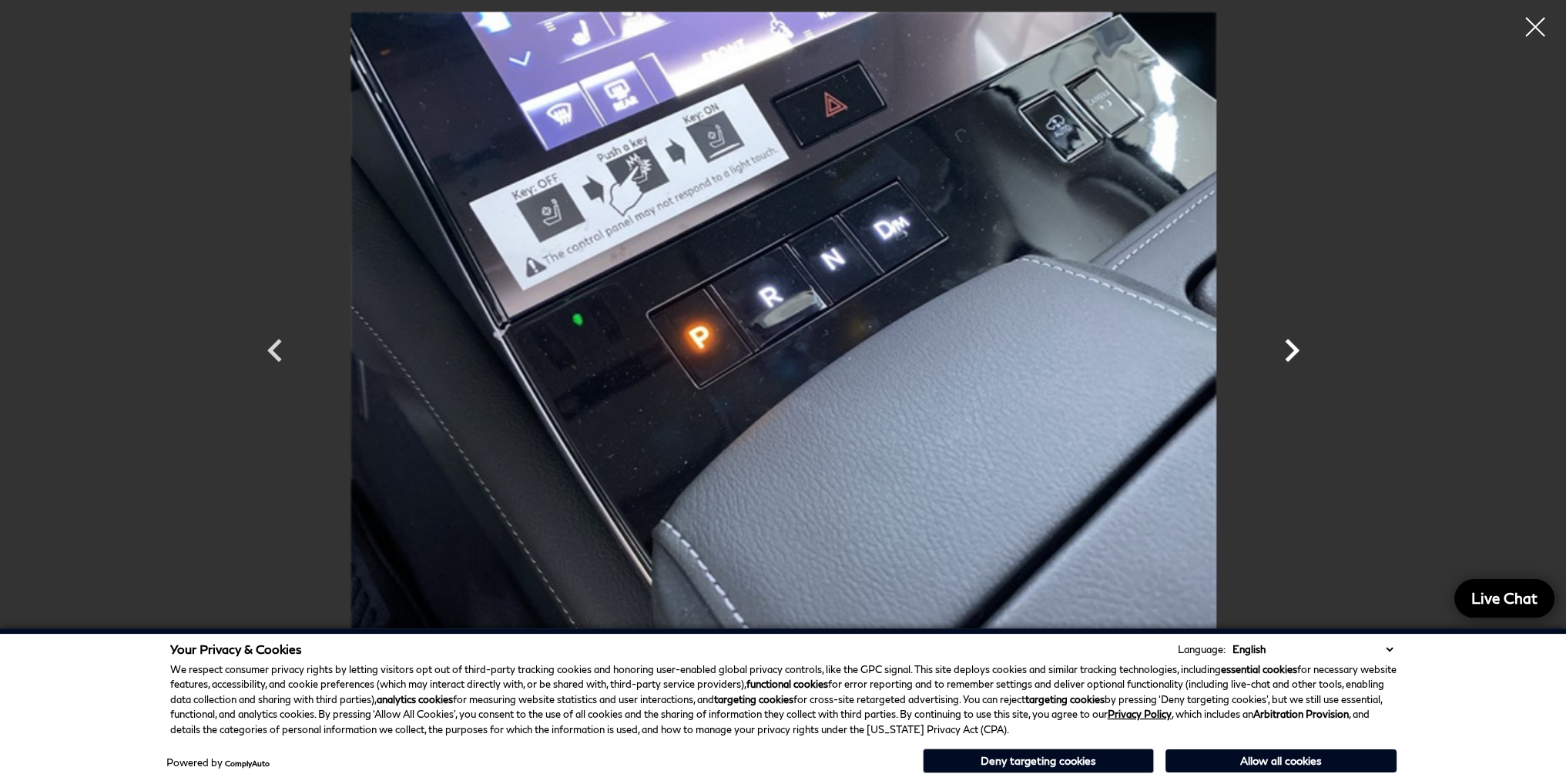
click at [1291, 348] on icon "Next" at bounding box center [1292, 350] width 46 height 46
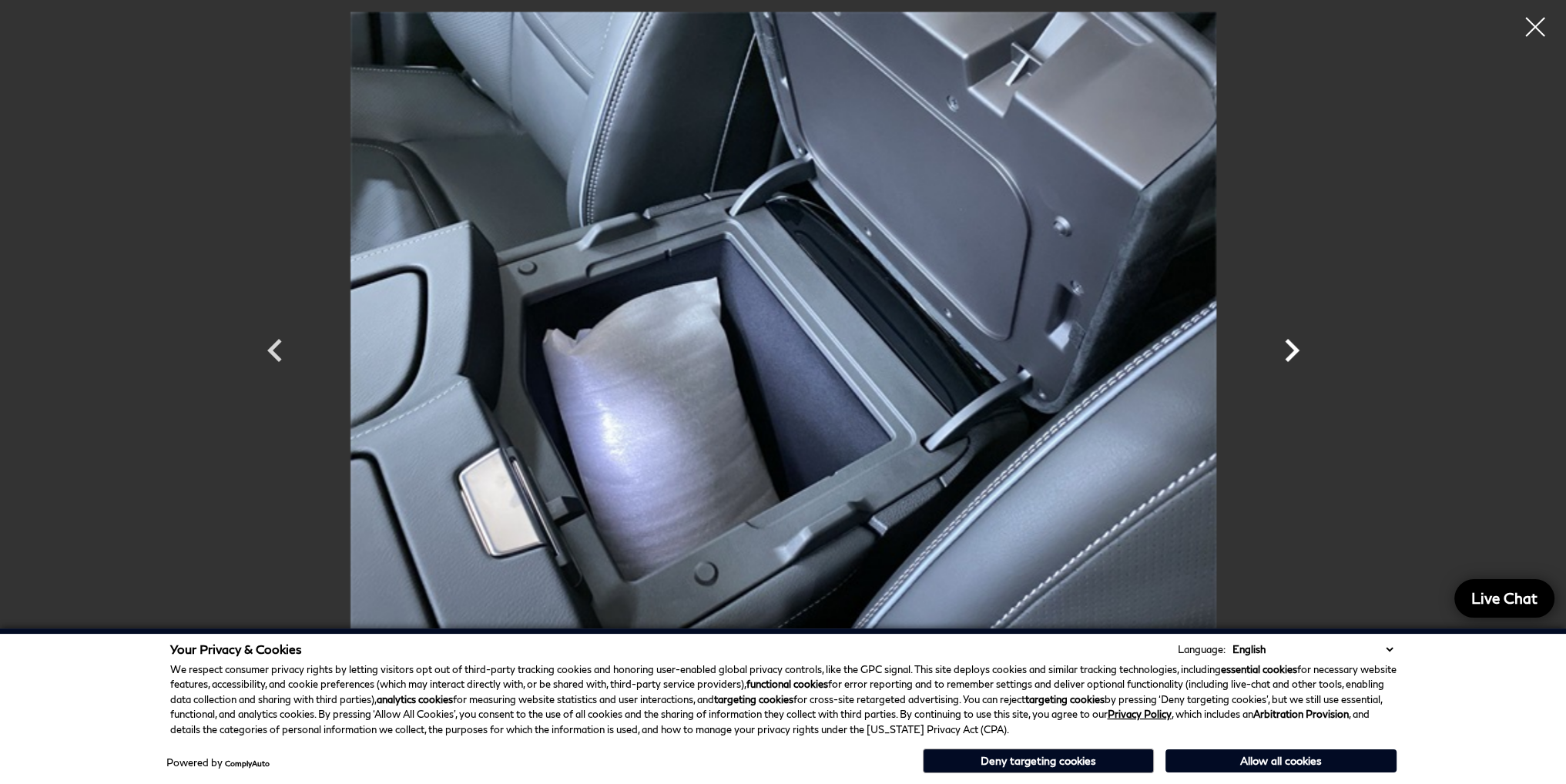
click at [1291, 348] on icon "Next" at bounding box center [1292, 350] width 46 height 46
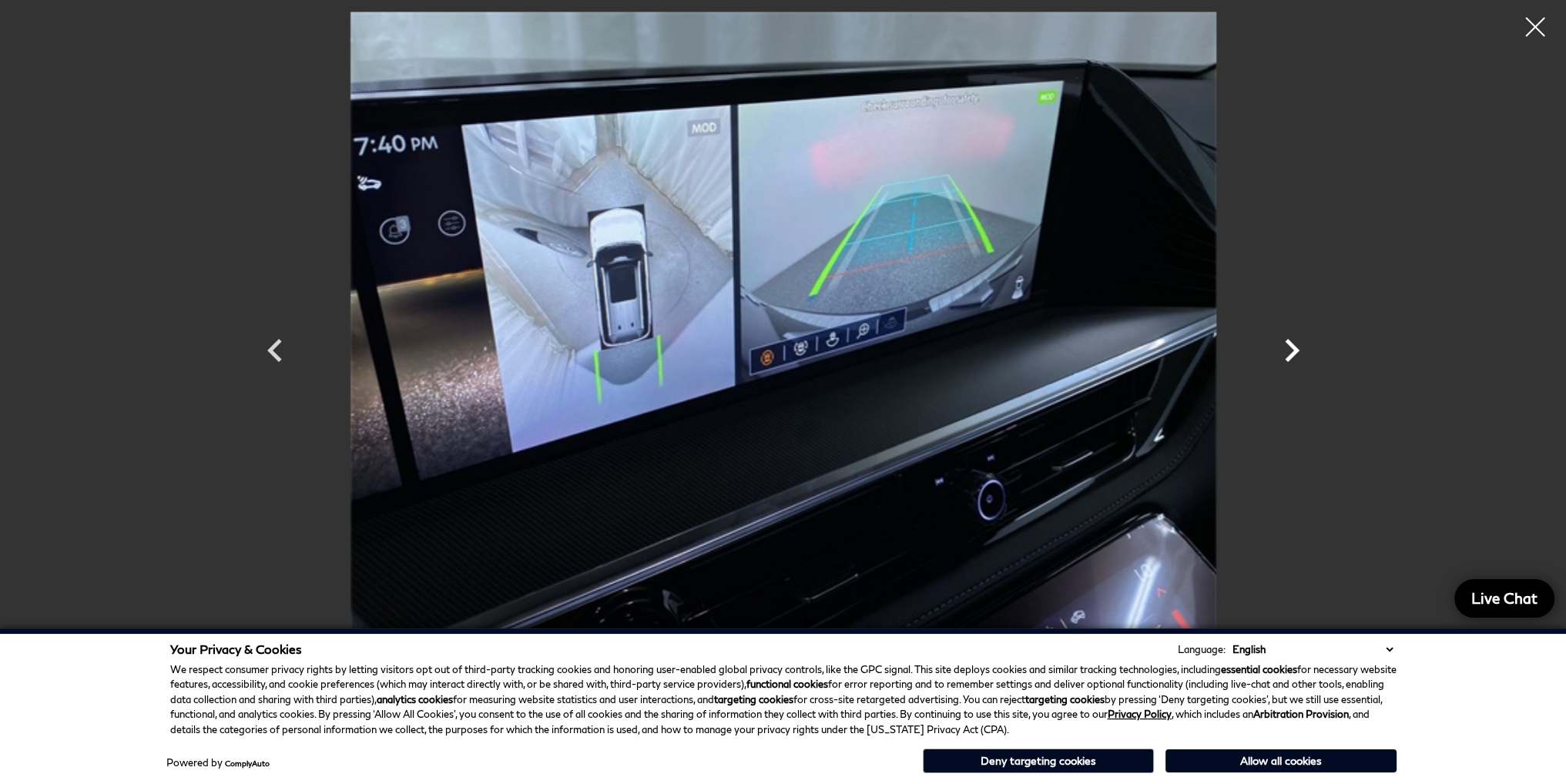
click at [1291, 348] on icon "Next" at bounding box center [1292, 350] width 46 height 46
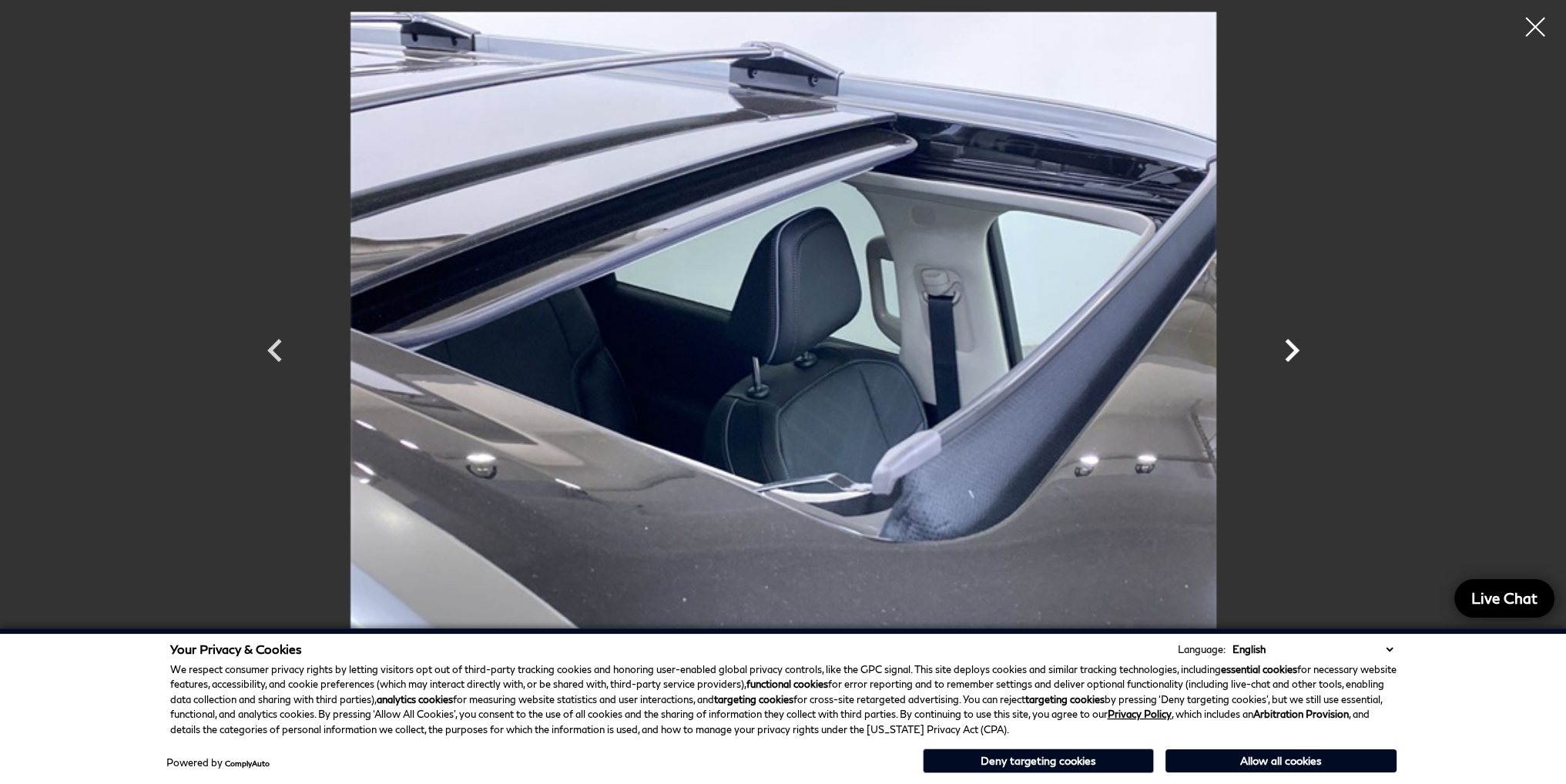
click at [1291, 348] on icon "Next" at bounding box center [1292, 350] width 46 height 46
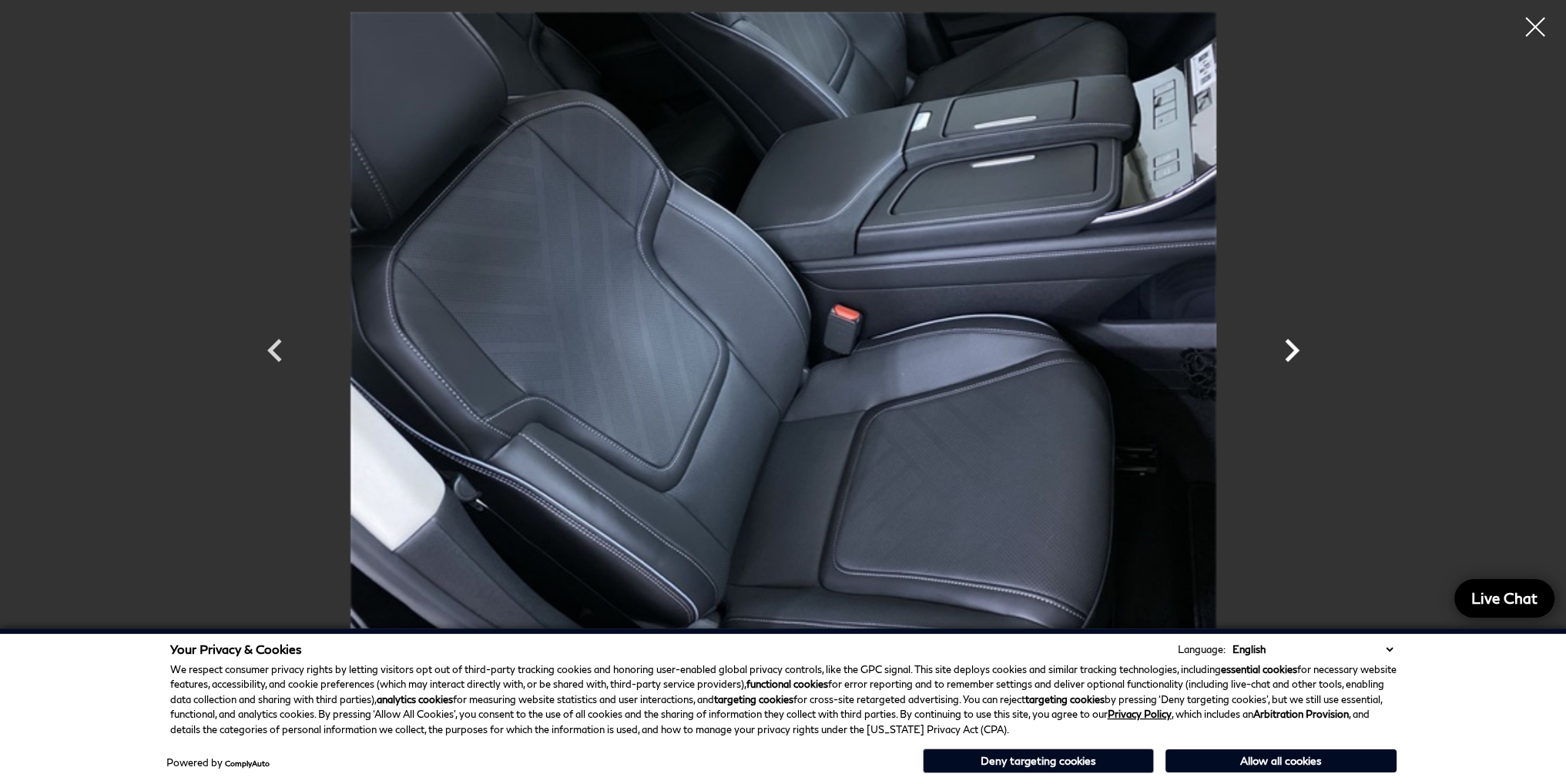
click at [1291, 348] on icon "Next" at bounding box center [1292, 350] width 46 height 46
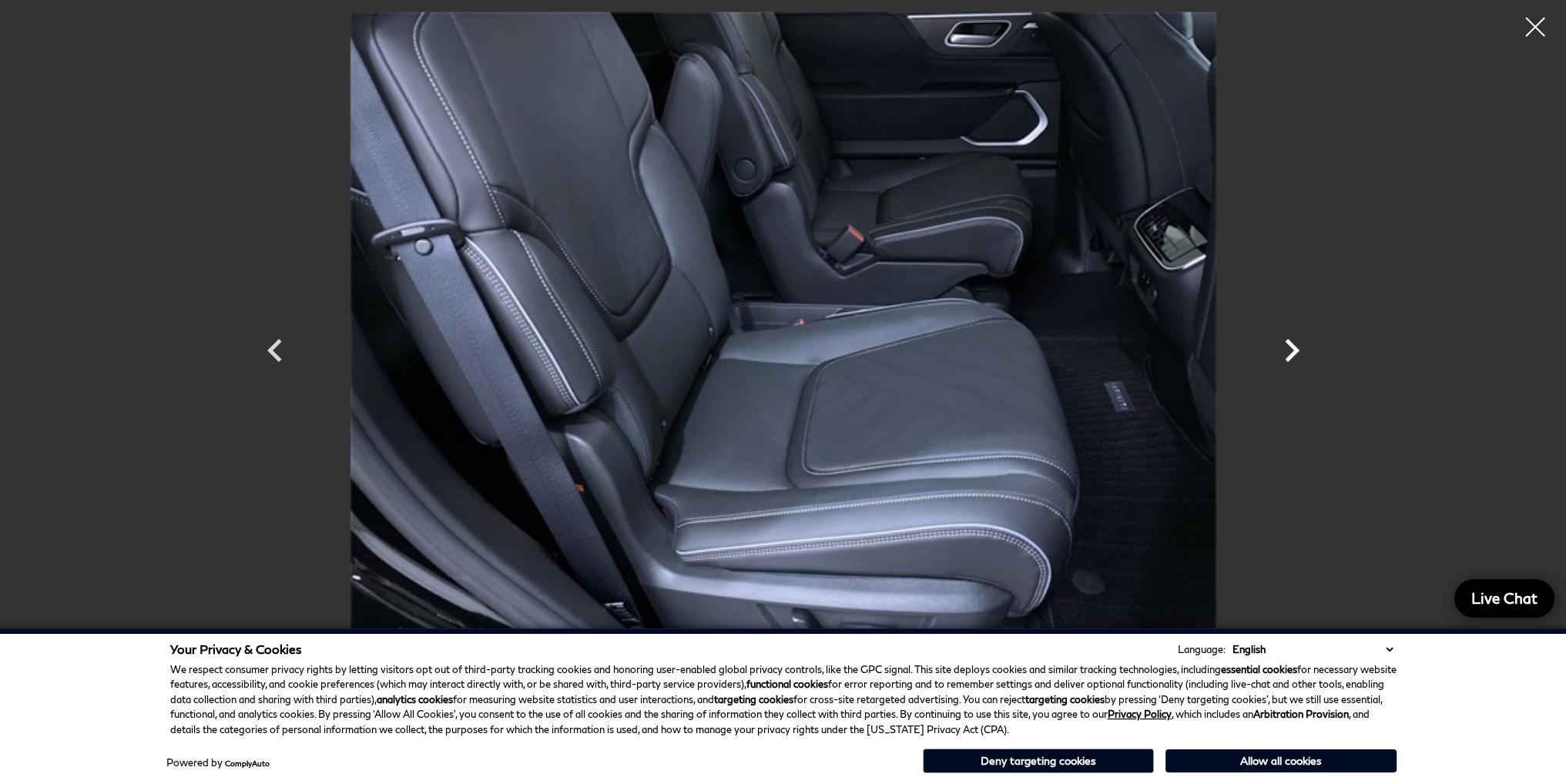
click at [1291, 348] on icon "Next" at bounding box center [1292, 350] width 46 height 46
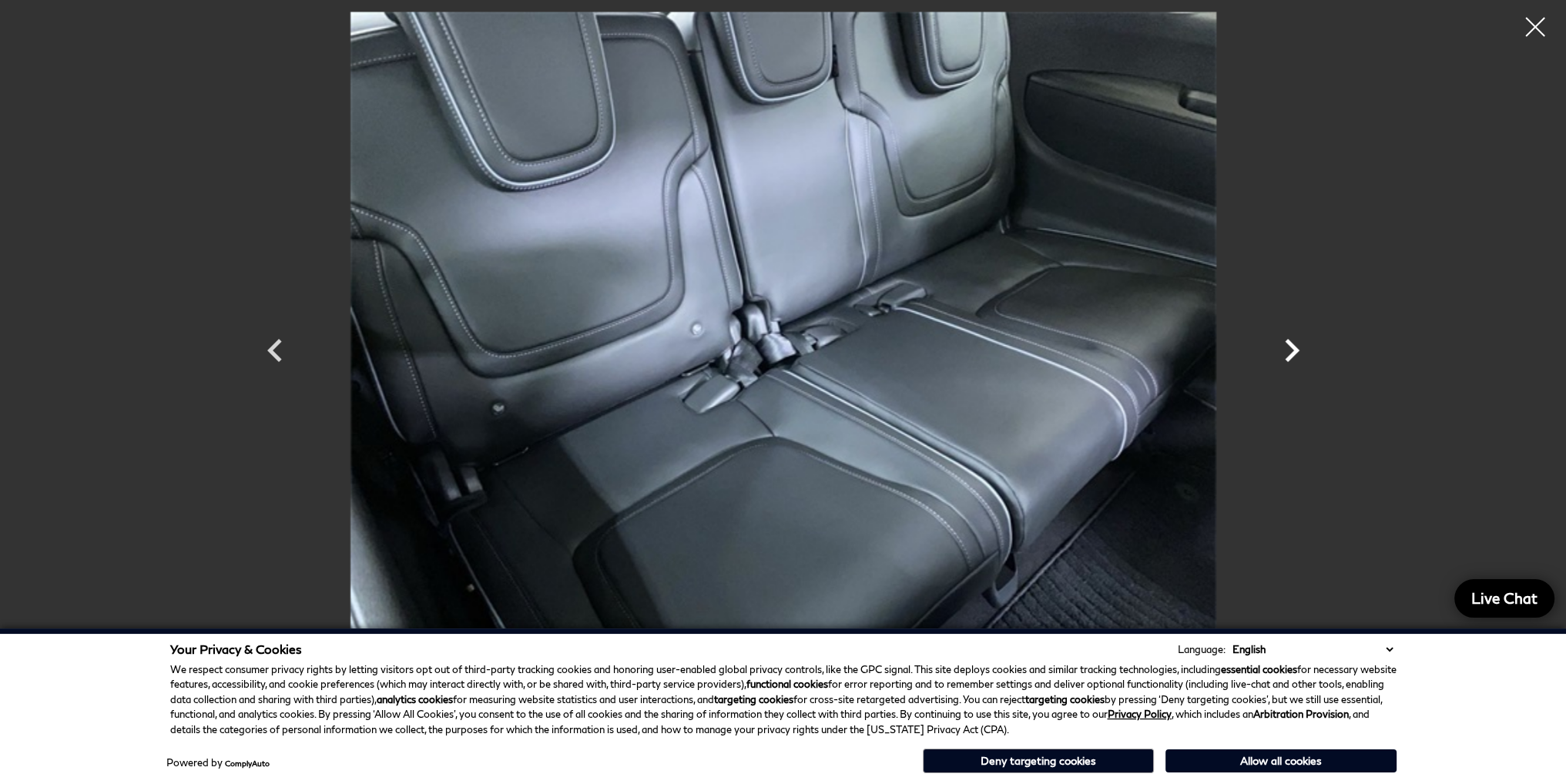
click at [1291, 348] on icon "Next" at bounding box center [1292, 350] width 46 height 46
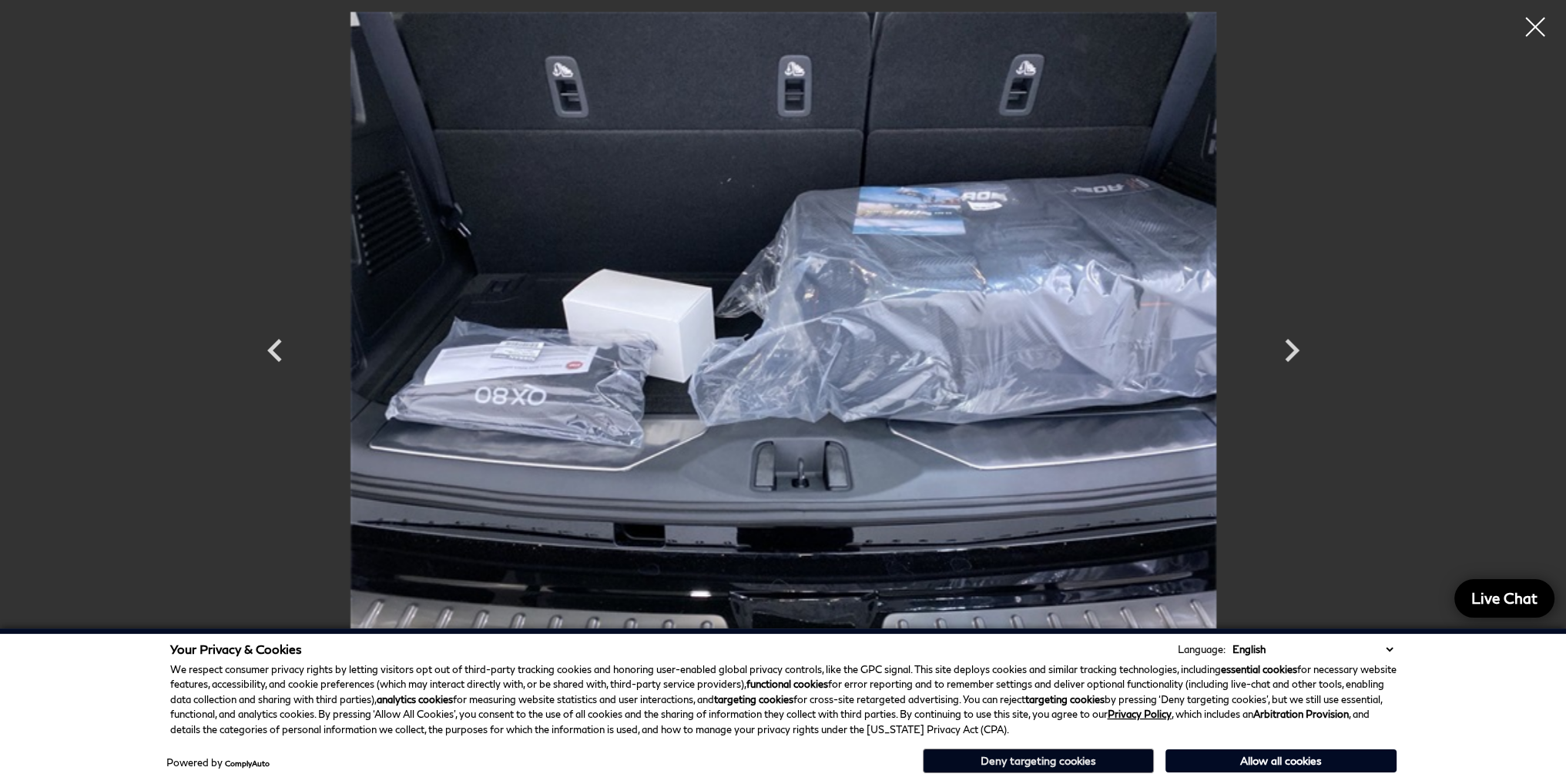
click at [1077, 761] on button "Deny targeting cookies" at bounding box center [1038, 760] width 231 height 25
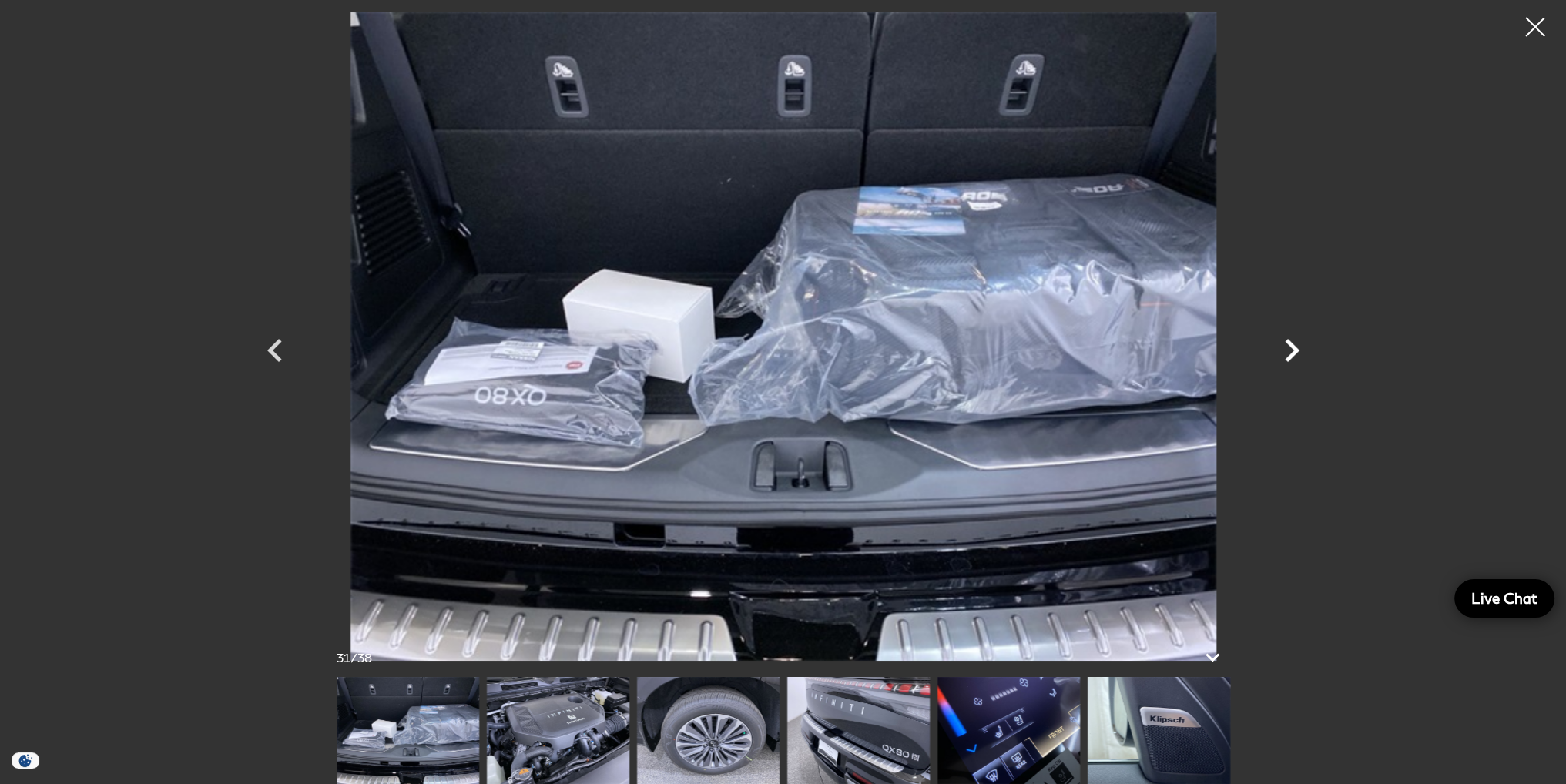
click at [1288, 349] on icon "Next" at bounding box center [1292, 350] width 46 height 46
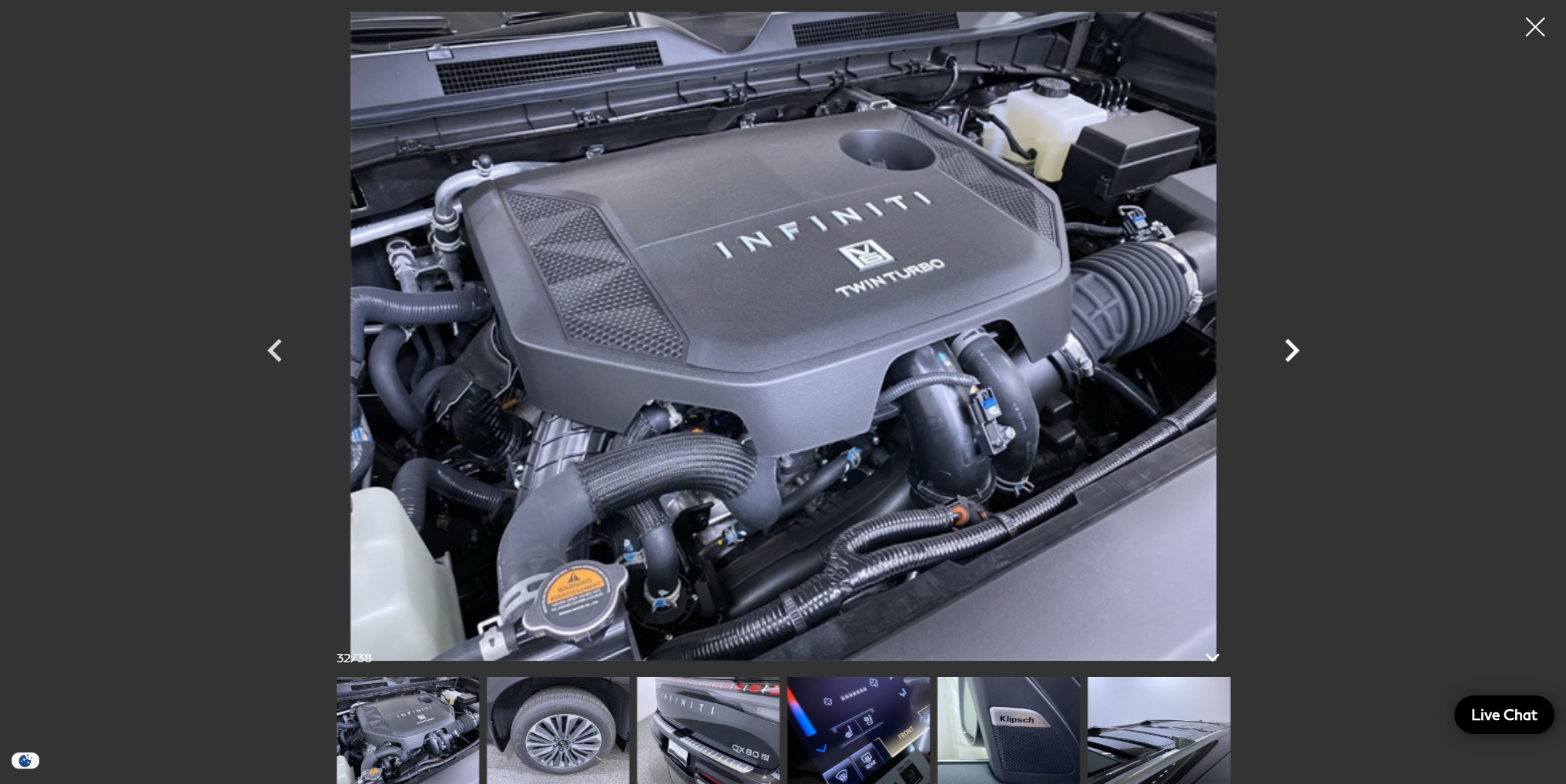
click at [1288, 349] on icon "Next" at bounding box center [1292, 350] width 46 height 46
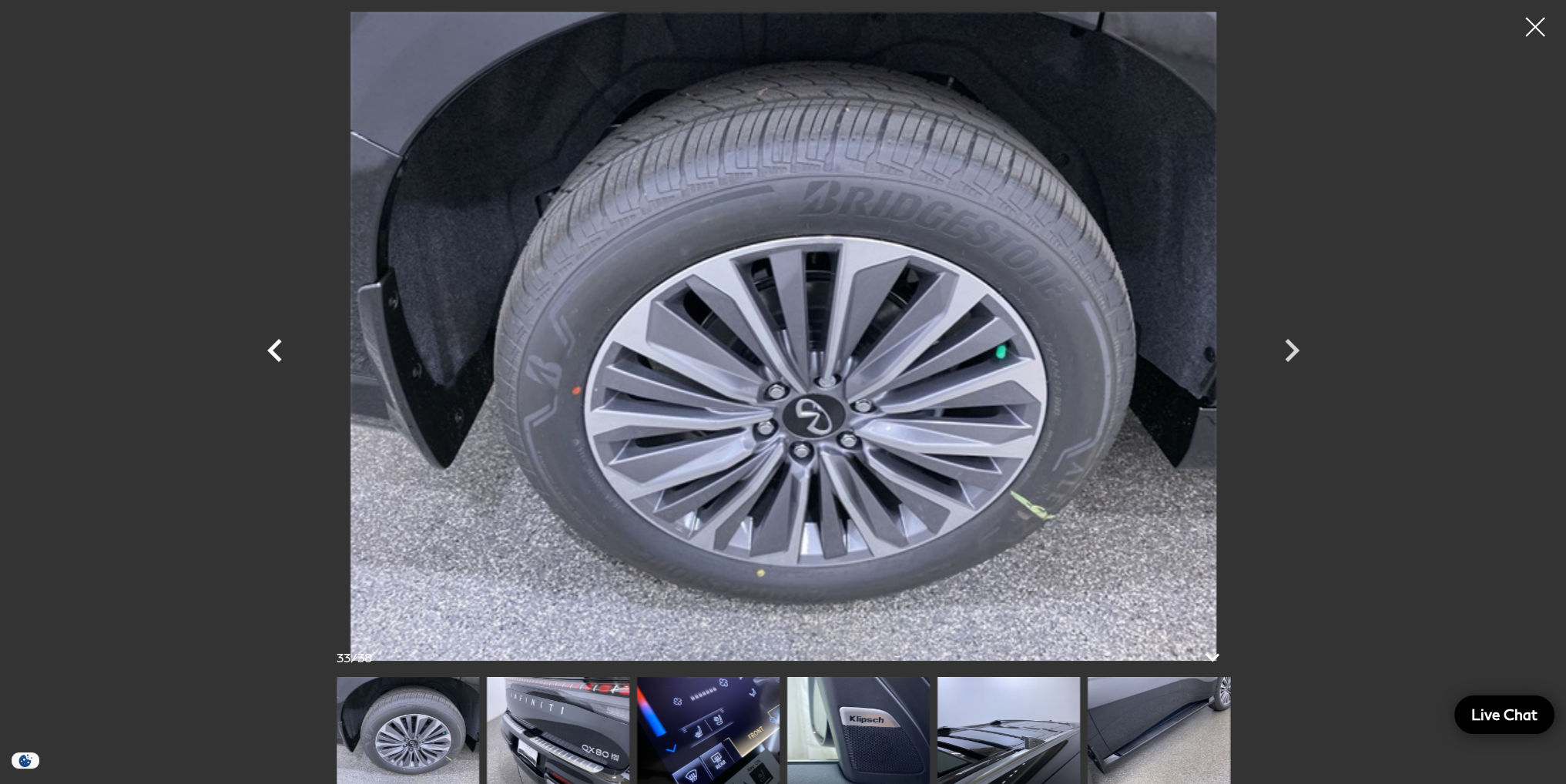
click at [274, 350] on icon "Previous" at bounding box center [275, 350] width 46 height 46
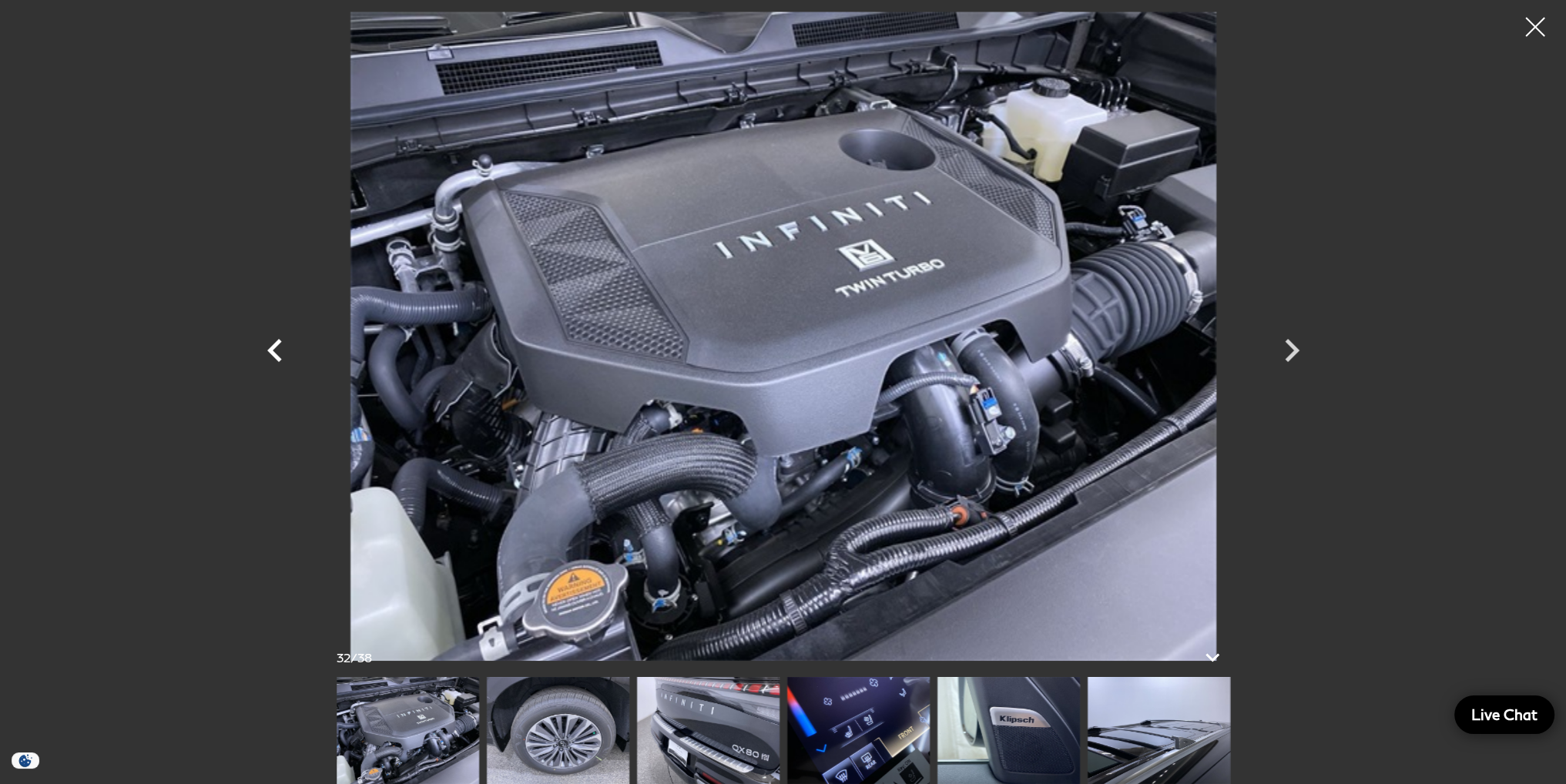
click at [274, 350] on icon "Previous" at bounding box center [275, 350] width 46 height 46
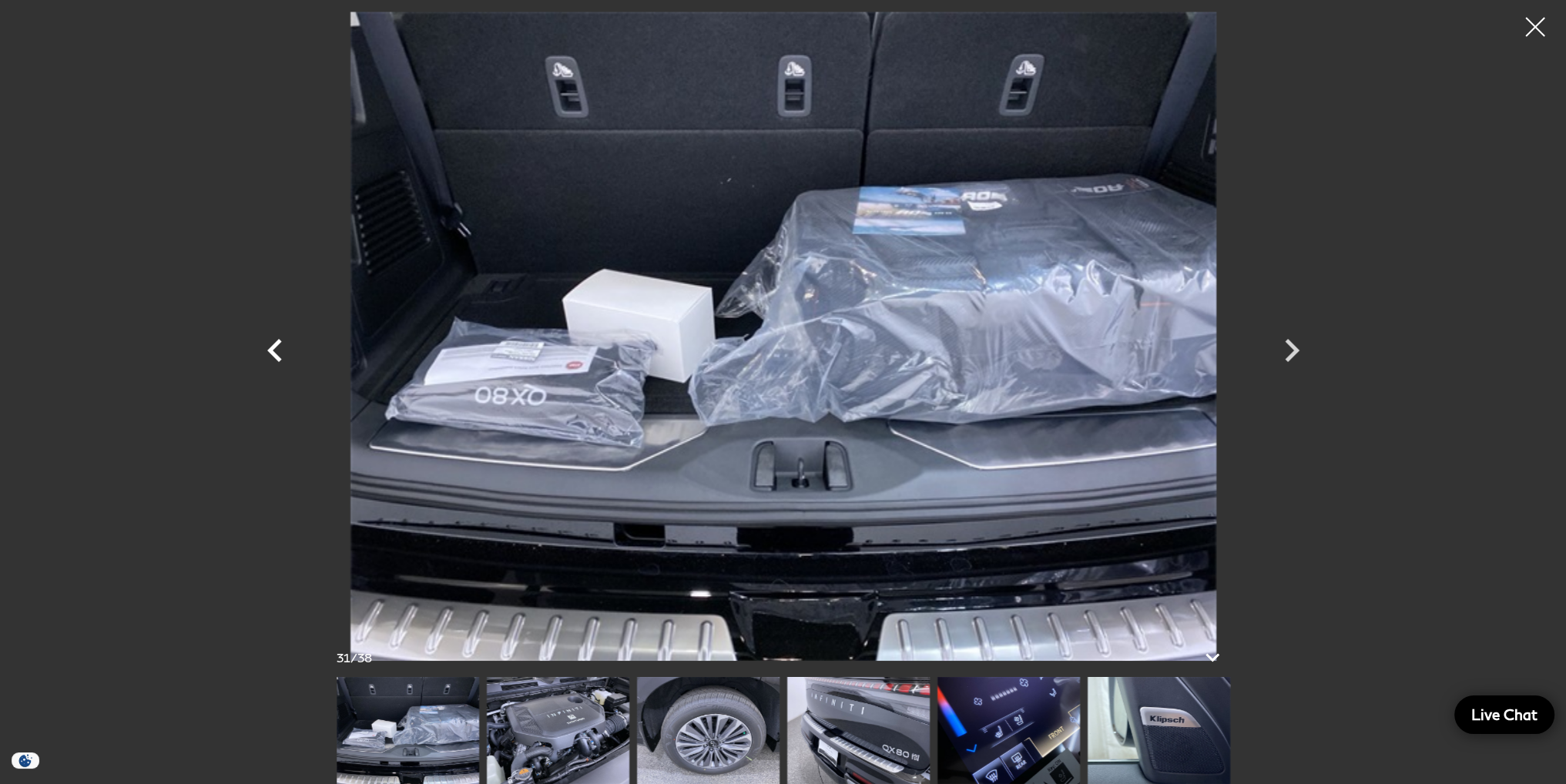
click at [274, 350] on icon "Previous" at bounding box center [275, 350] width 46 height 46
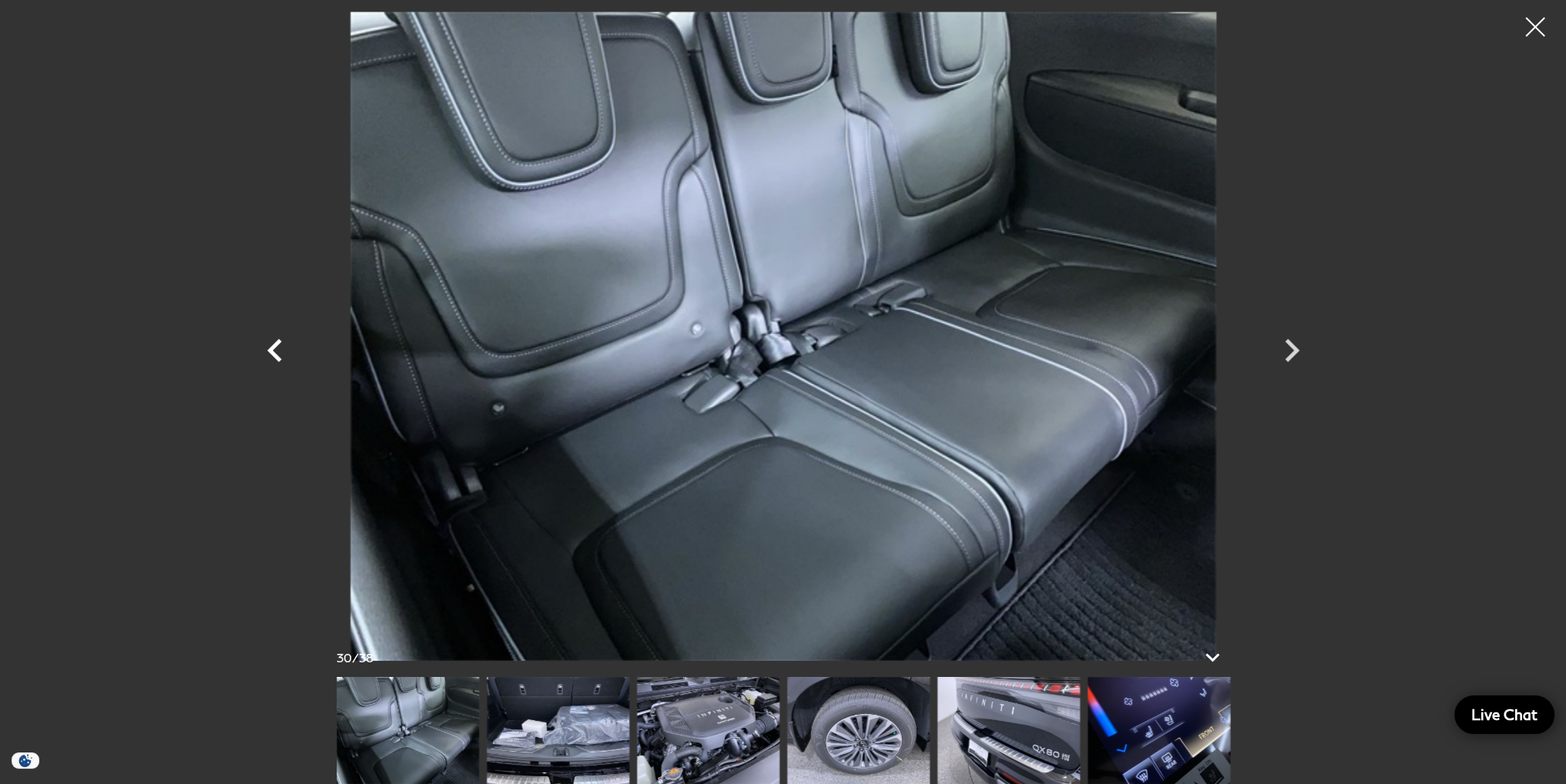
click at [274, 350] on icon "Previous" at bounding box center [275, 350] width 46 height 46
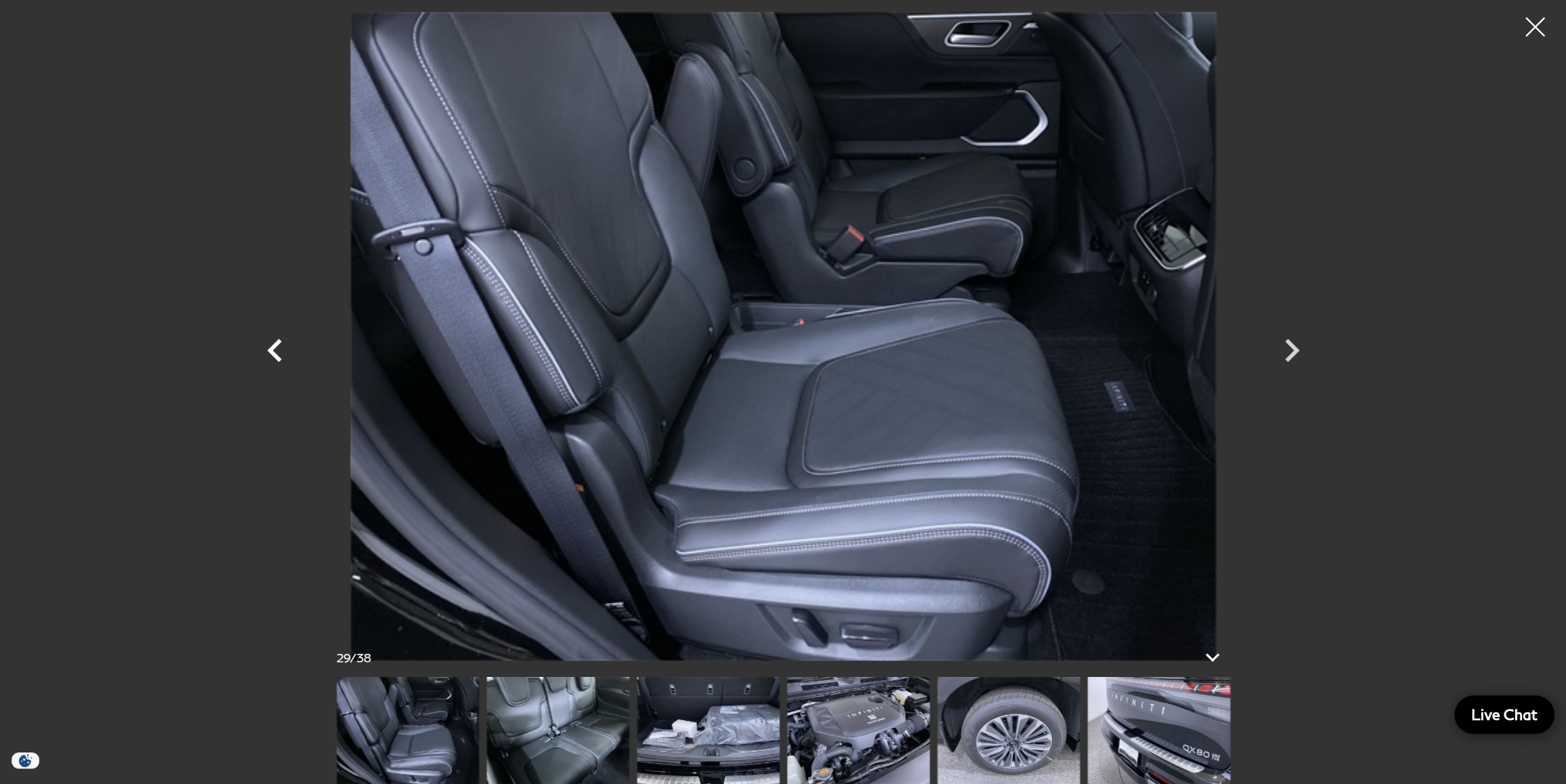
click at [274, 350] on icon "Previous" at bounding box center [275, 350] width 46 height 46
